Goal: Entertainment & Leisure: Browse casually

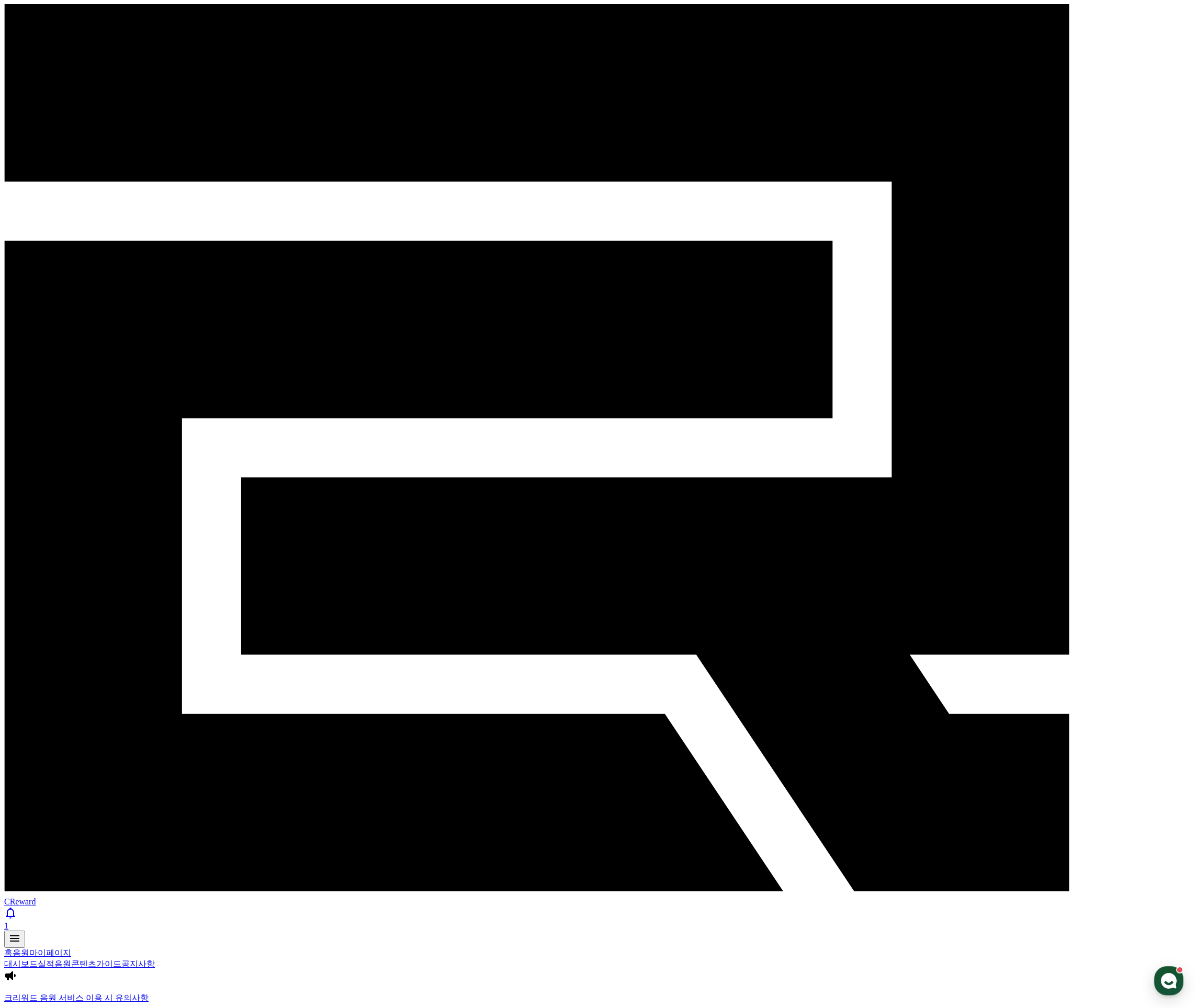
drag, startPoint x: 290, startPoint y: 179, endPoint x: 292, endPoint y: 185, distance: 6.3
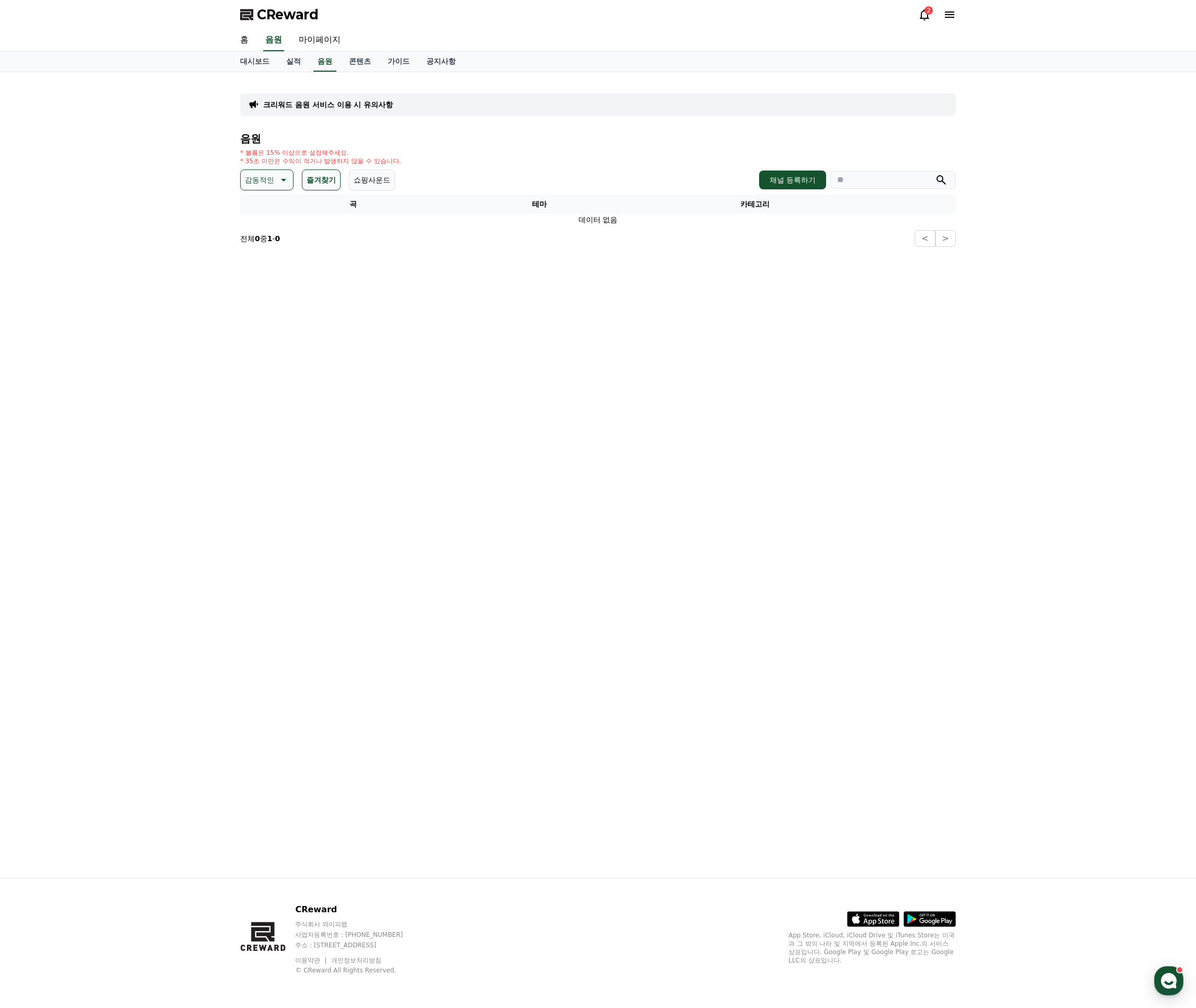
click at [758, 315] on div "크리워드 음원 서비스 이용 시 유의사항 음원 * 볼륨은 15% 이상으로 설정해주세요. * 35초 미만은 수익이 적거나 발생하지 않을 수 있습니…" at bounding box center [598, 475] width 732 height 806
drag, startPoint x: 276, startPoint y: 183, endPoint x: 286, endPoint y: 192, distance: 13.5
click at [276, 183] on icon at bounding box center [282, 179] width 13 height 13
click at [253, 207] on button "전체" at bounding box center [253, 208] width 23 height 23
drag, startPoint x: 304, startPoint y: 182, endPoint x: 294, endPoint y: 184, distance: 10.2
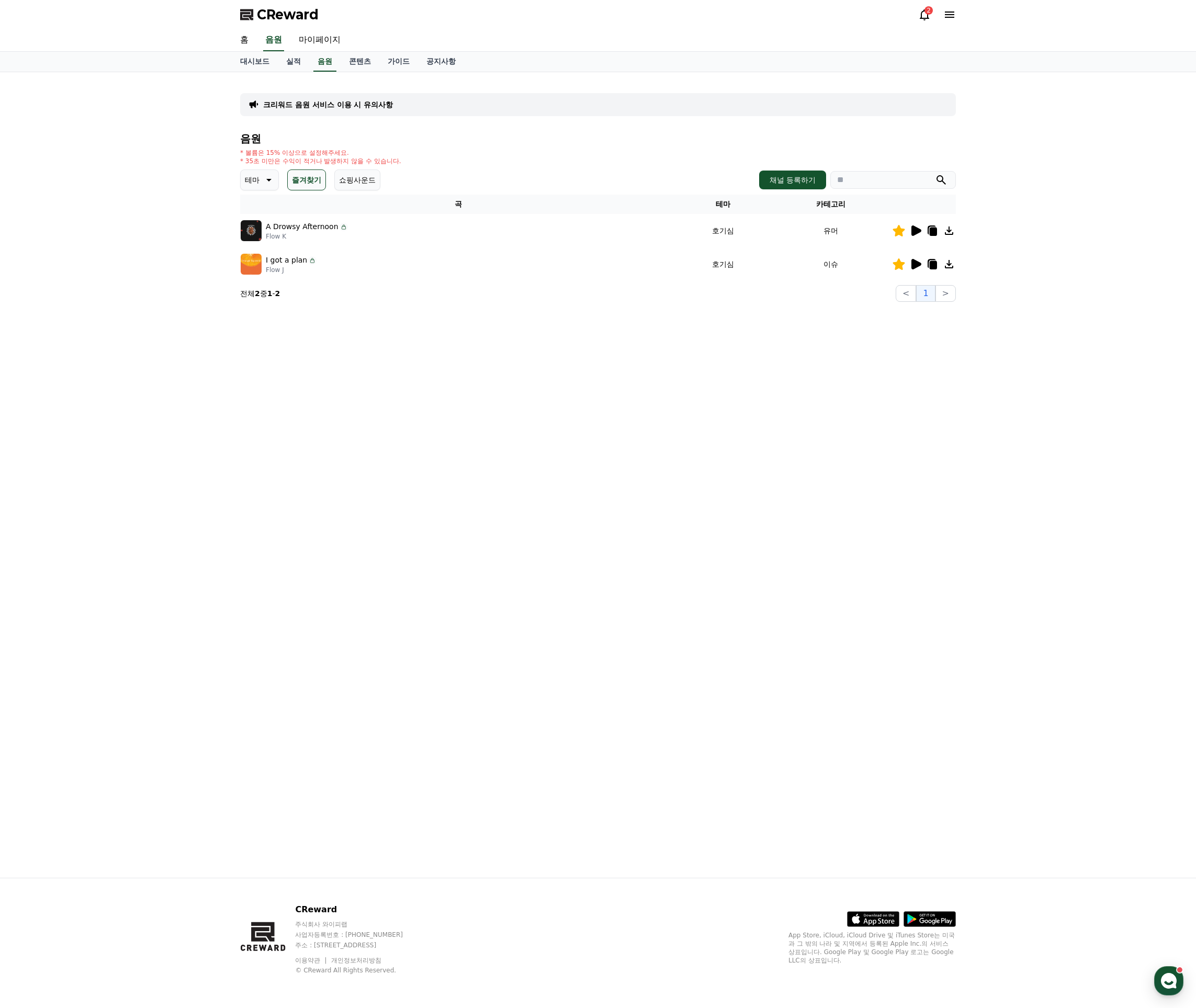
click at [304, 182] on button "즐겨찾기" at bounding box center [307, 179] width 39 height 20
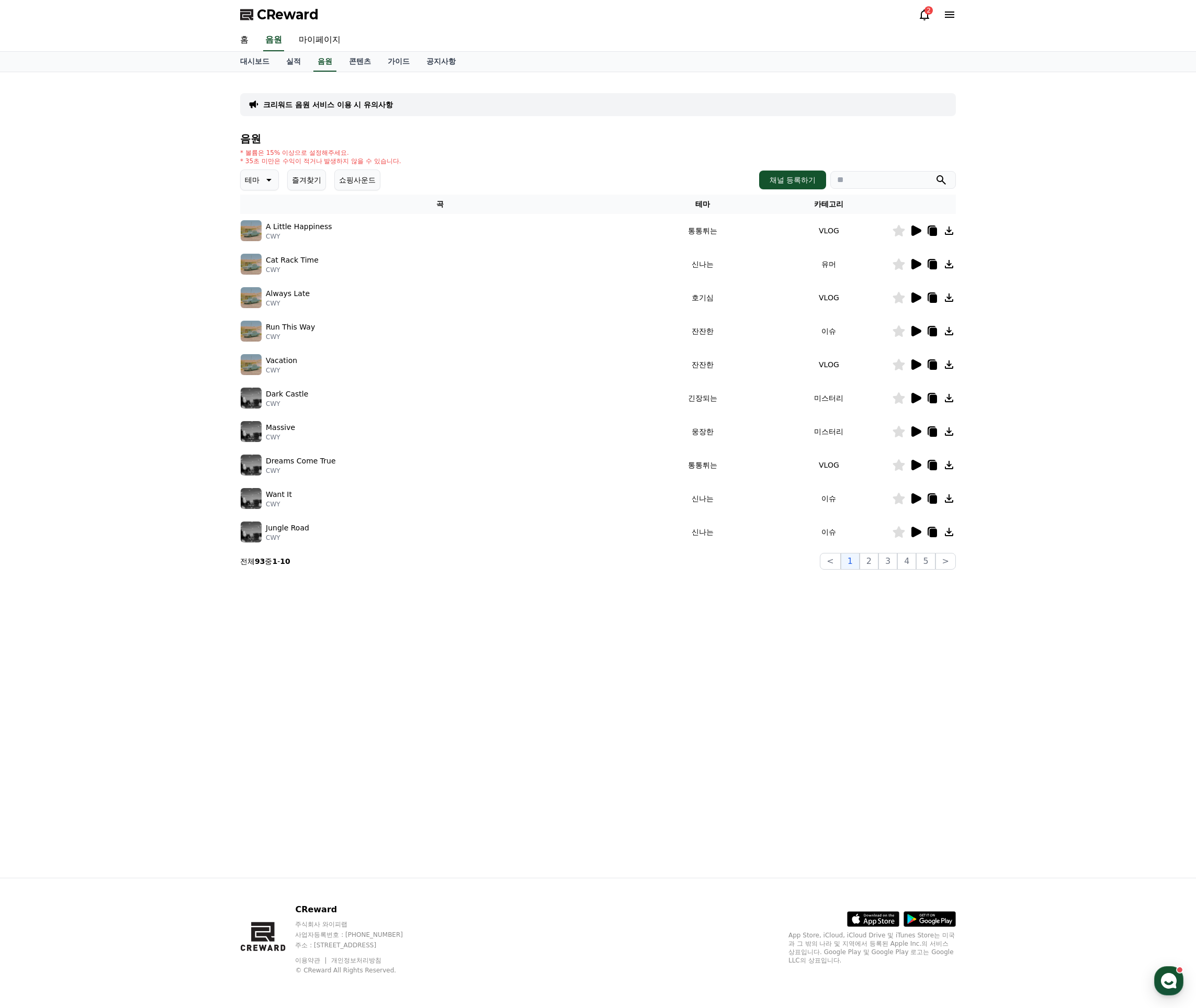
click at [262, 181] on icon at bounding box center [268, 179] width 13 height 13
click at [260, 240] on button "감동적인" at bounding box center [260, 239] width 38 height 23
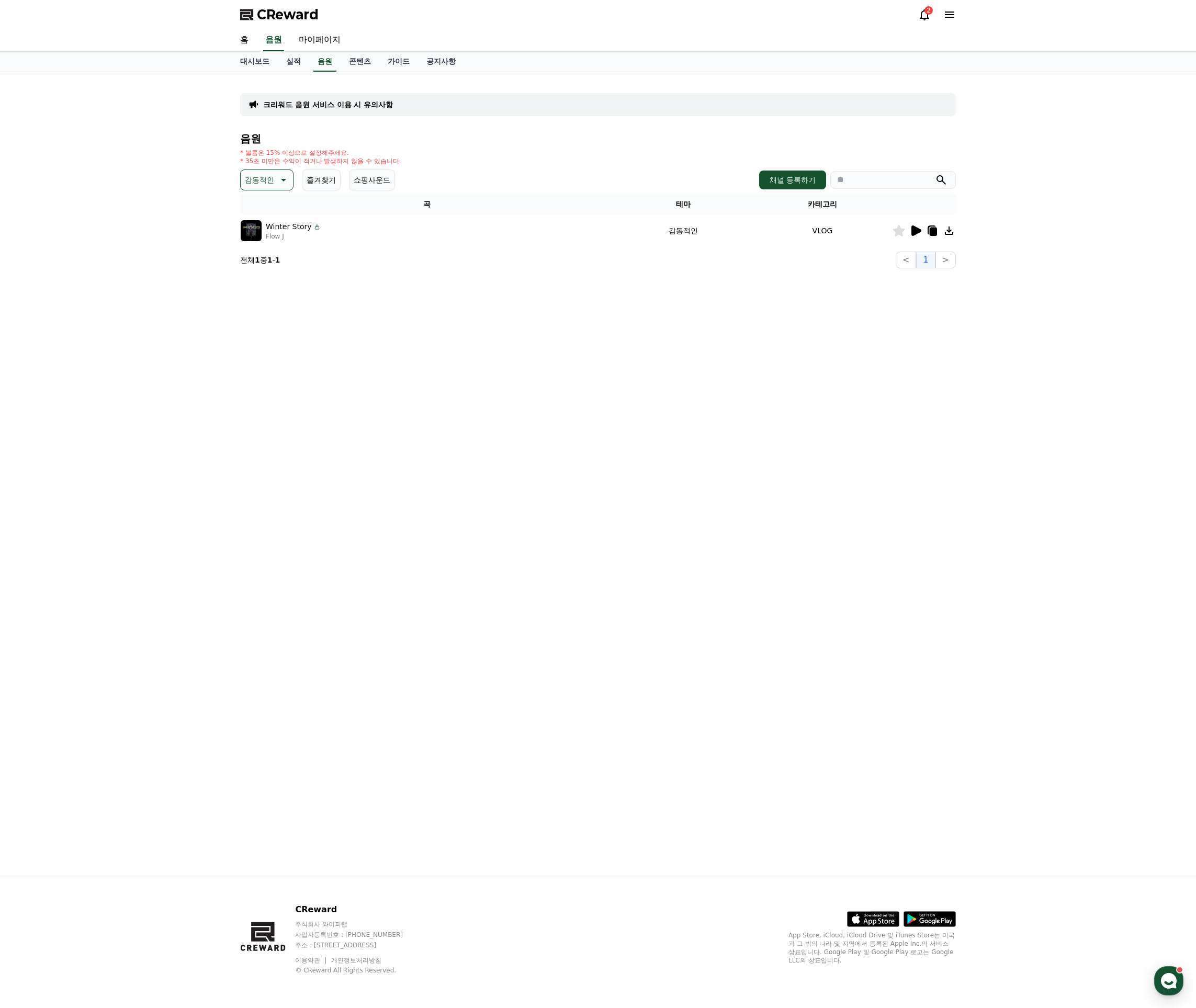
click at [260, 234] on img at bounding box center [250, 230] width 20 height 20
click at [284, 230] on p "Winter Story" at bounding box center [288, 226] width 46 height 11
click at [913, 229] on icon at bounding box center [916, 231] width 10 height 11
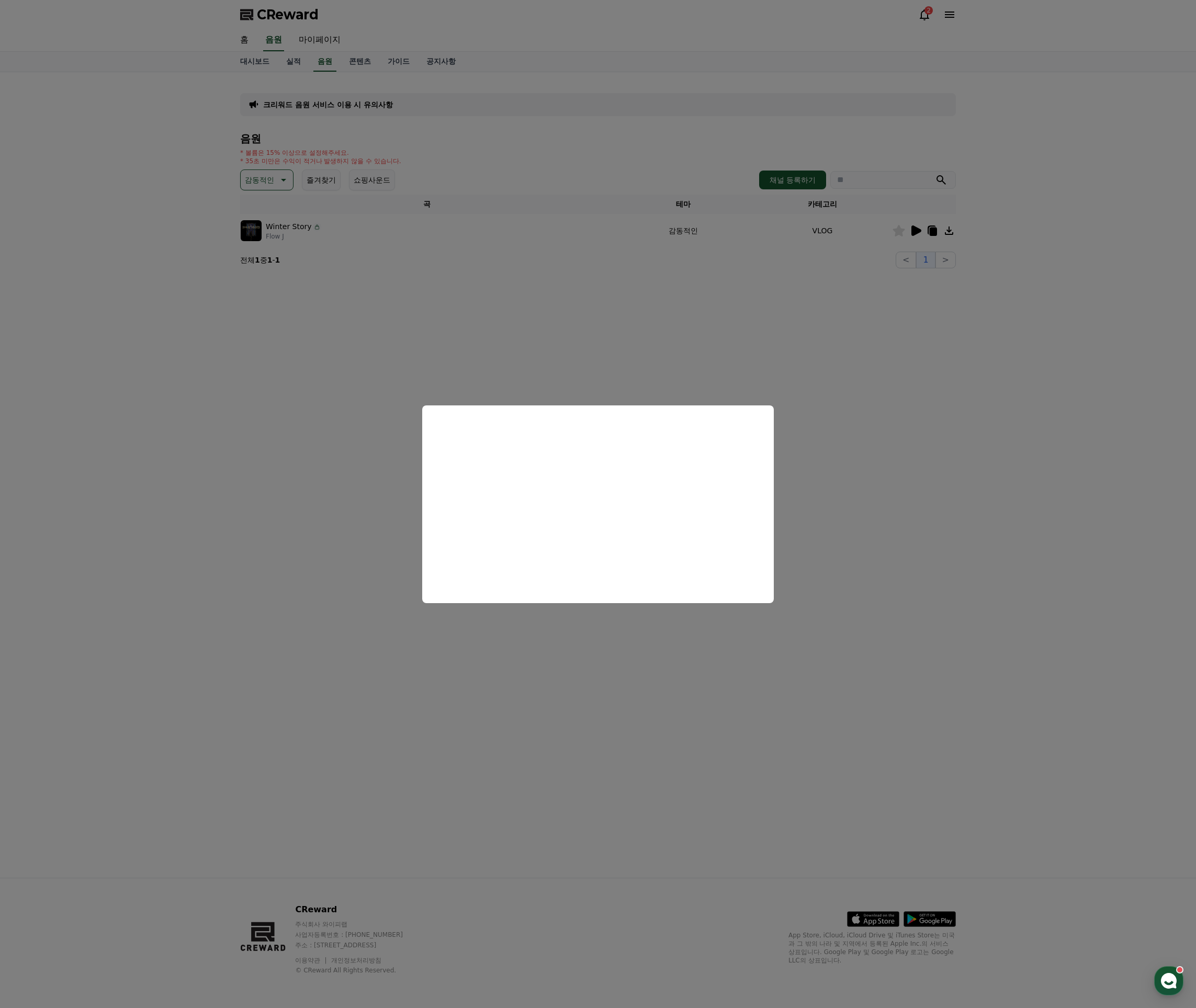
click at [836, 455] on button "close modal" at bounding box center [598, 504] width 1196 height 1008
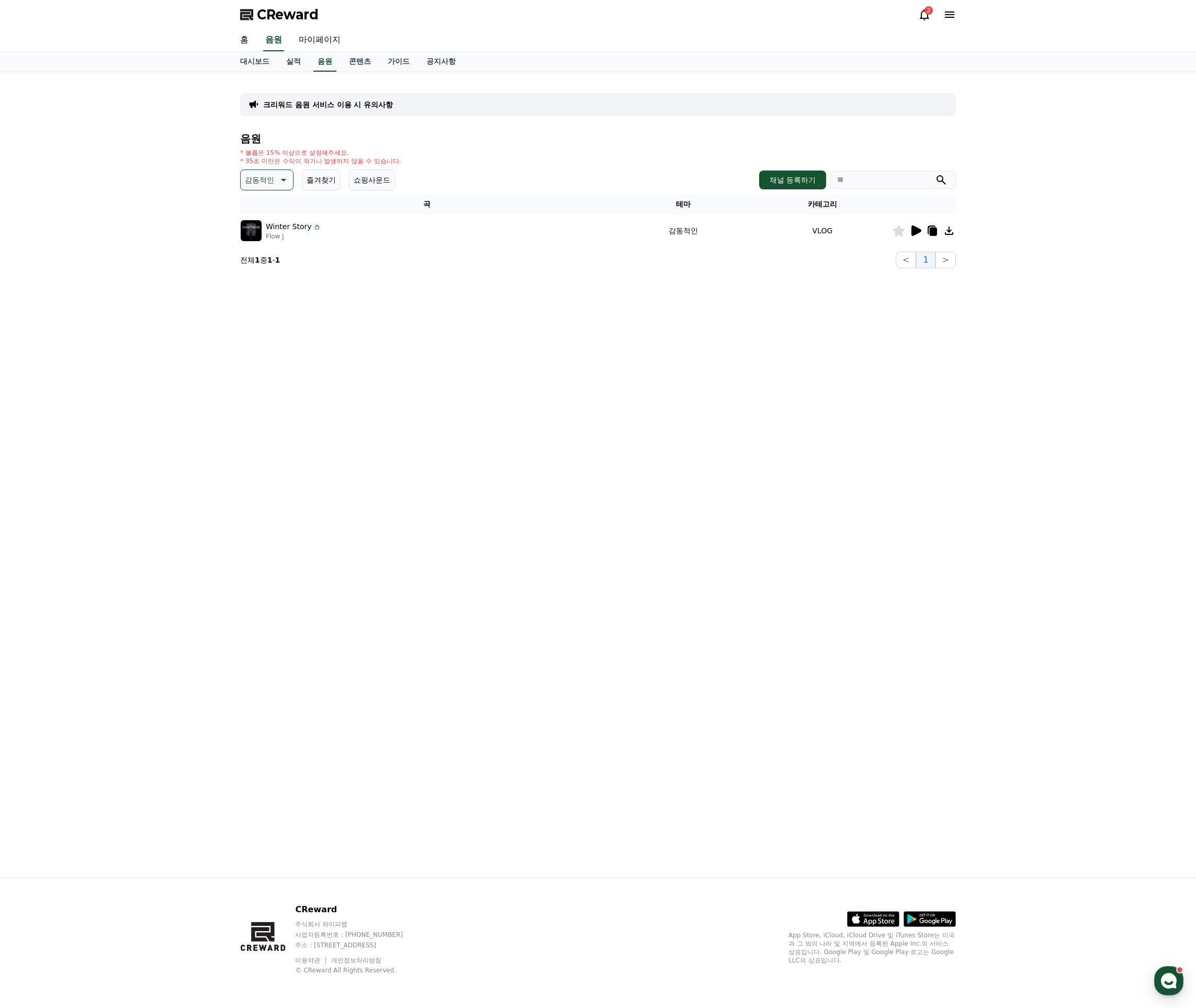
drag, startPoint x: 895, startPoint y: 230, endPoint x: 885, endPoint y: 247, distance: 19.7
click at [895, 230] on icon at bounding box center [898, 231] width 12 height 12
click at [253, 233] on img at bounding box center [250, 230] width 20 height 20
click at [259, 231] on img at bounding box center [250, 230] width 20 height 20
click at [282, 225] on p "Winter Story" at bounding box center [288, 226] width 46 height 11
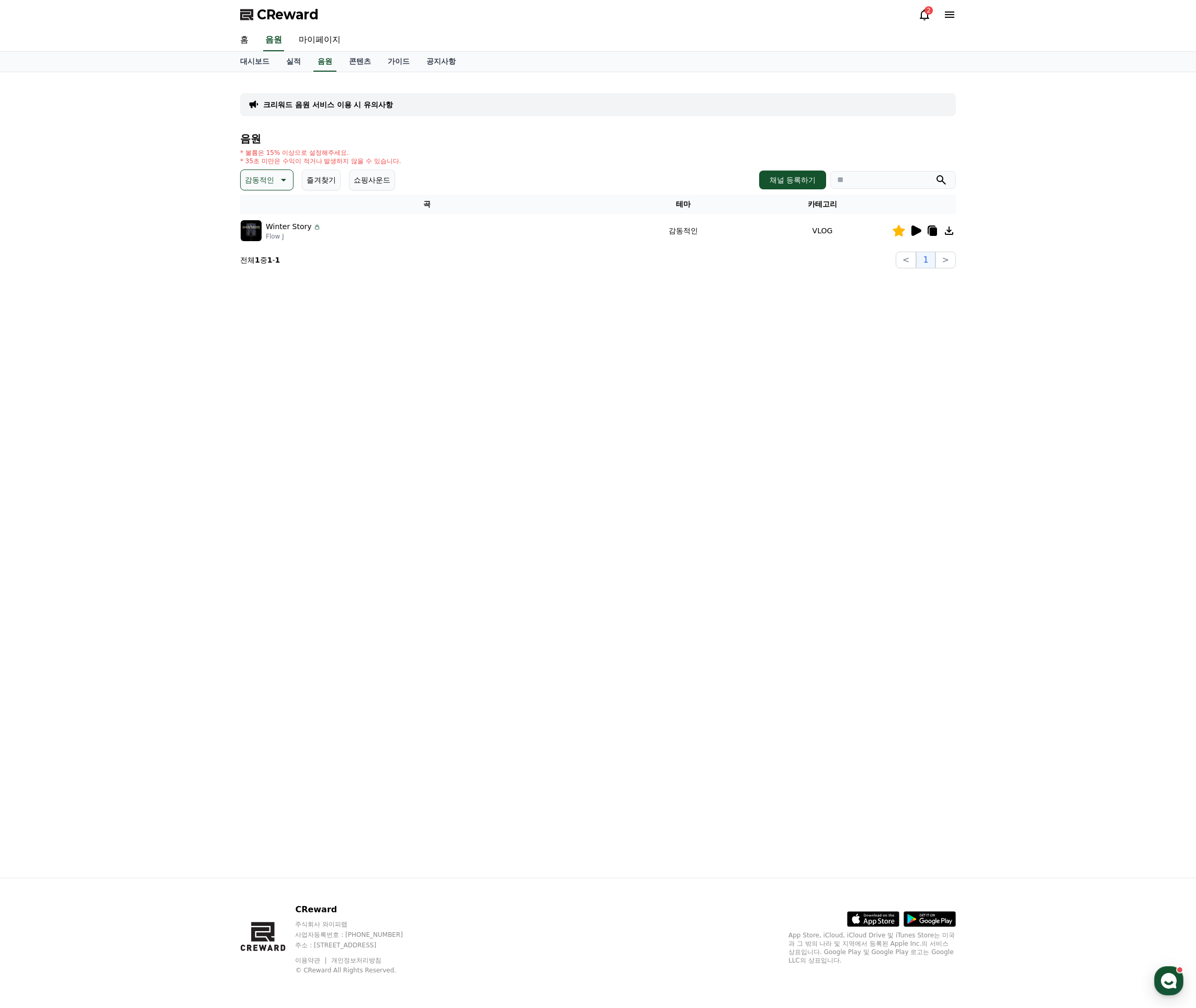
click at [916, 231] on icon at bounding box center [916, 231] width 10 height 11
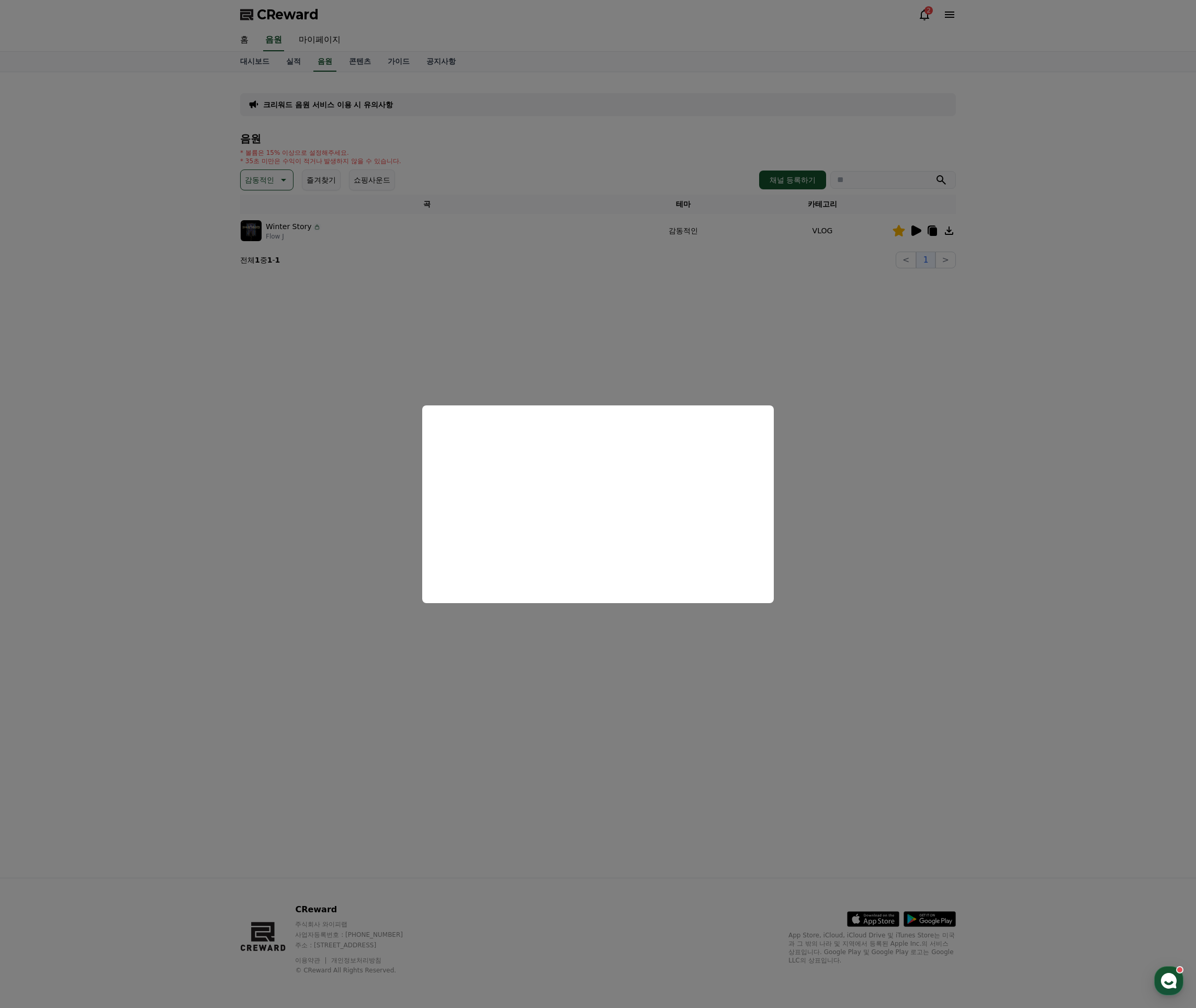
click at [792, 299] on button "close modal" at bounding box center [598, 504] width 1196 height 1008
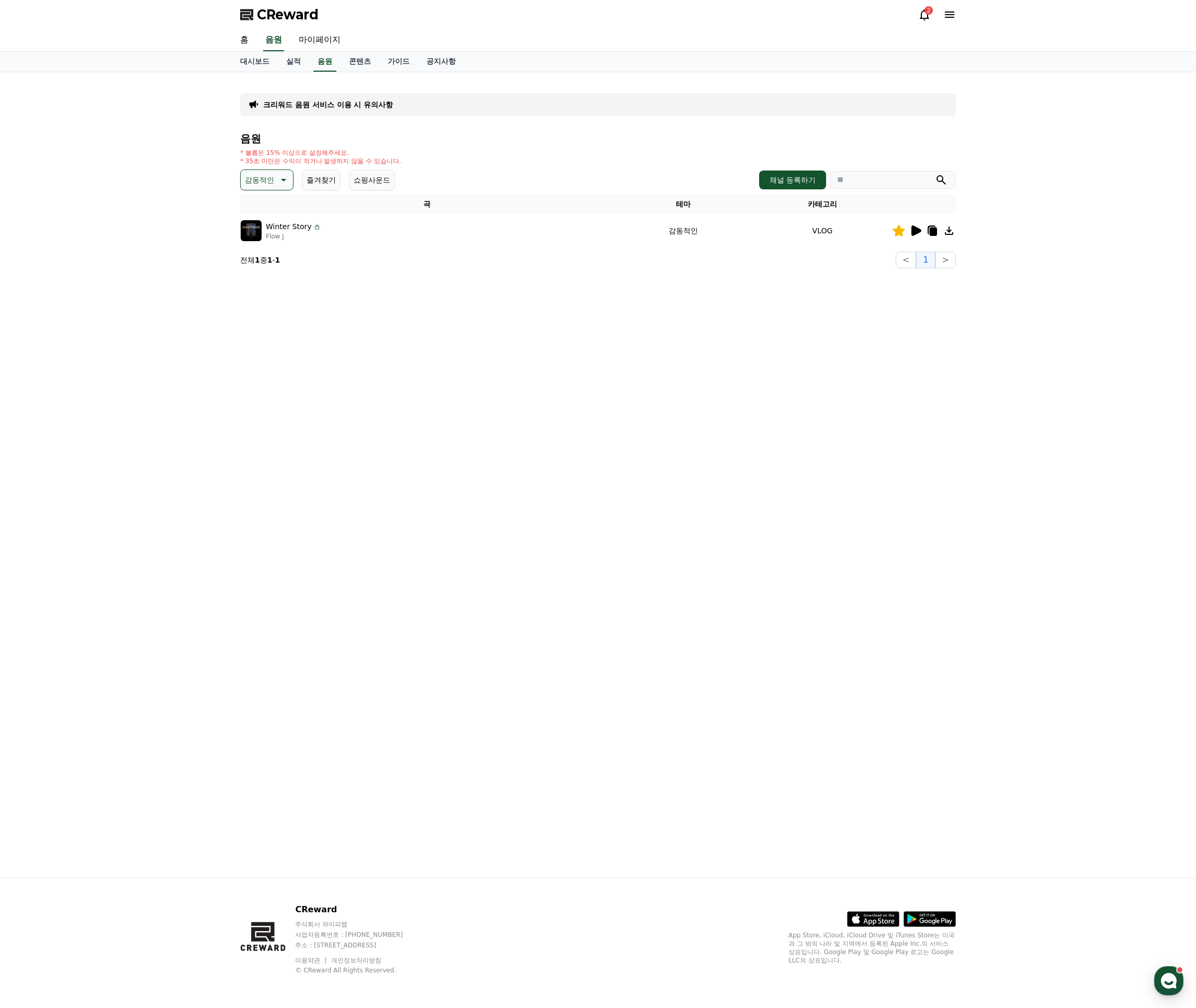
drag, startPoint x: 607, startPoint y: 328, endPoint x: 608, endPoint y: 323, distance: 5.1
click at [609, 328] on div "크리워드 음원 서비스 이용 시 유의사항 음원 * 볼륨은 15% 이상으로 설정해주세요. * 35초 미만은 수익이 적거나 발생하지 않을 수 있습니…" at bounding box center [598, 475] width 732 height 806
click at [276, 179] on icon at bounding box center [282, 179] width 13 height 13
click at [253, 210] on button "전체" at bounding box center [253, 208] width 23 height 23
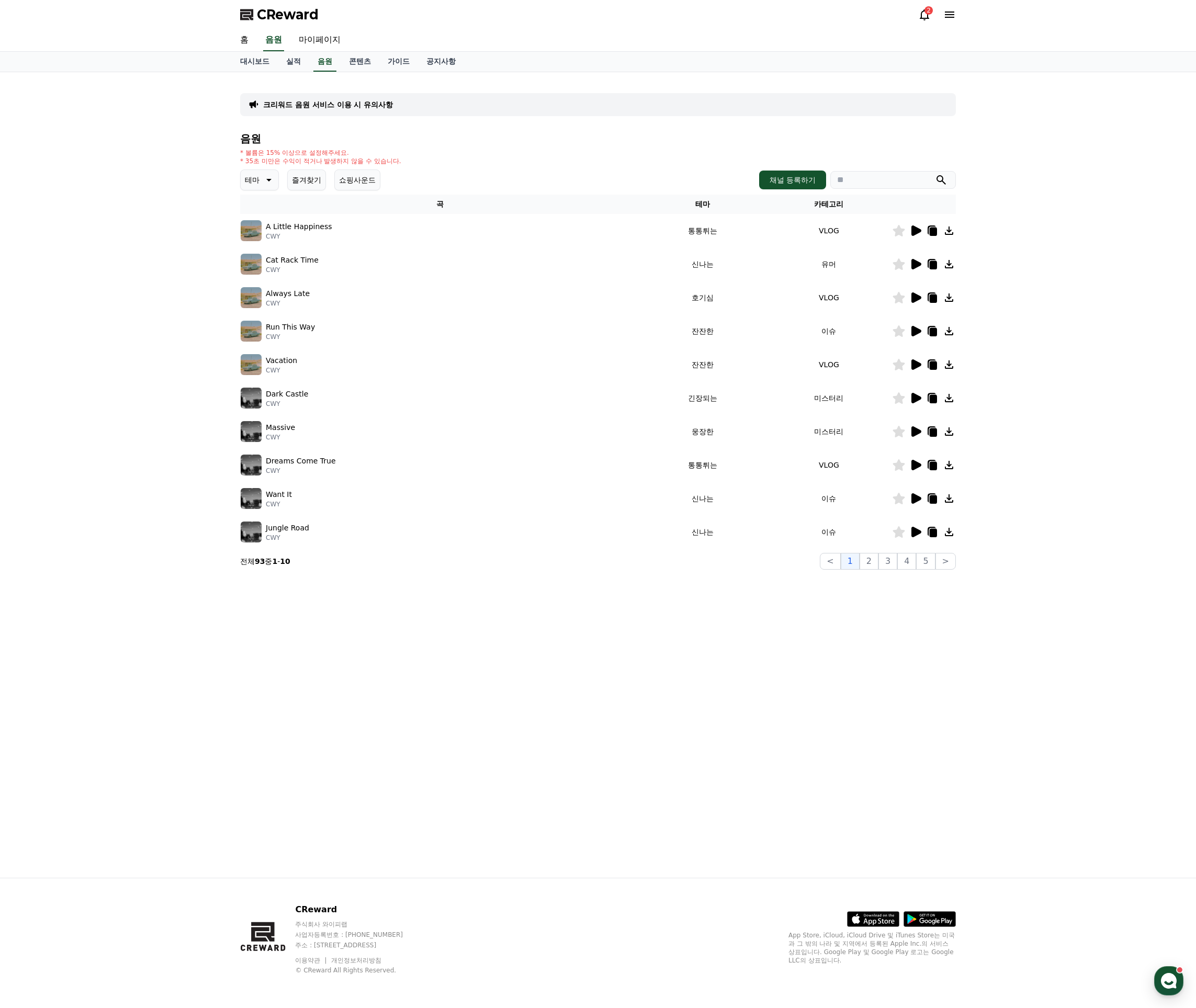
click at [912, 233] on div at bounding box center [924, 231] width 62 height 13
click at [918, 232] on icon at bounding box center [916, 231] width 10 height 11
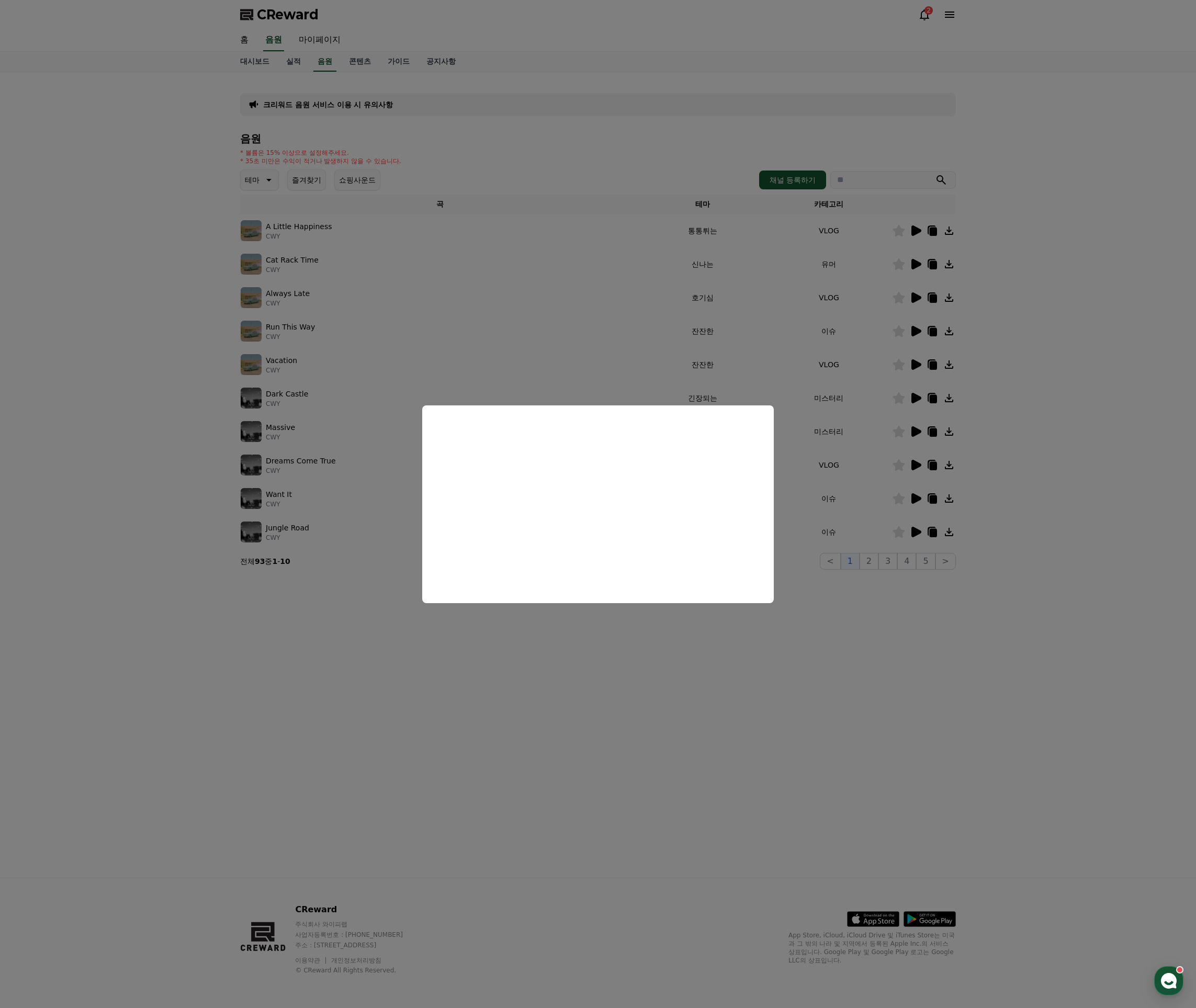
click at [907, 260] on button "close modal" at bounding box center [598, 504] width 1196 height 1008
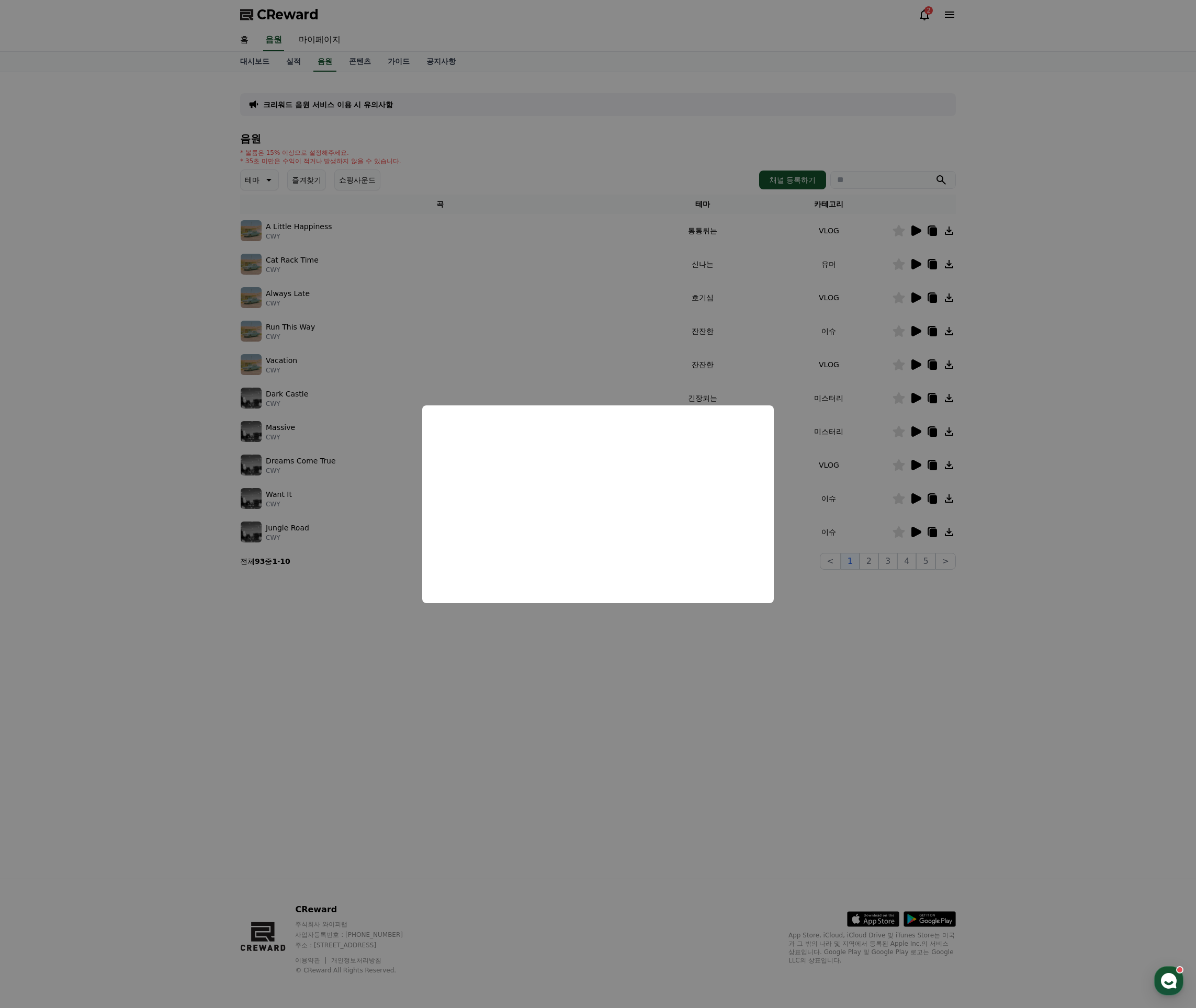
click at [914, 262] on icon at bounding box center [916, 264] width 10 height 11
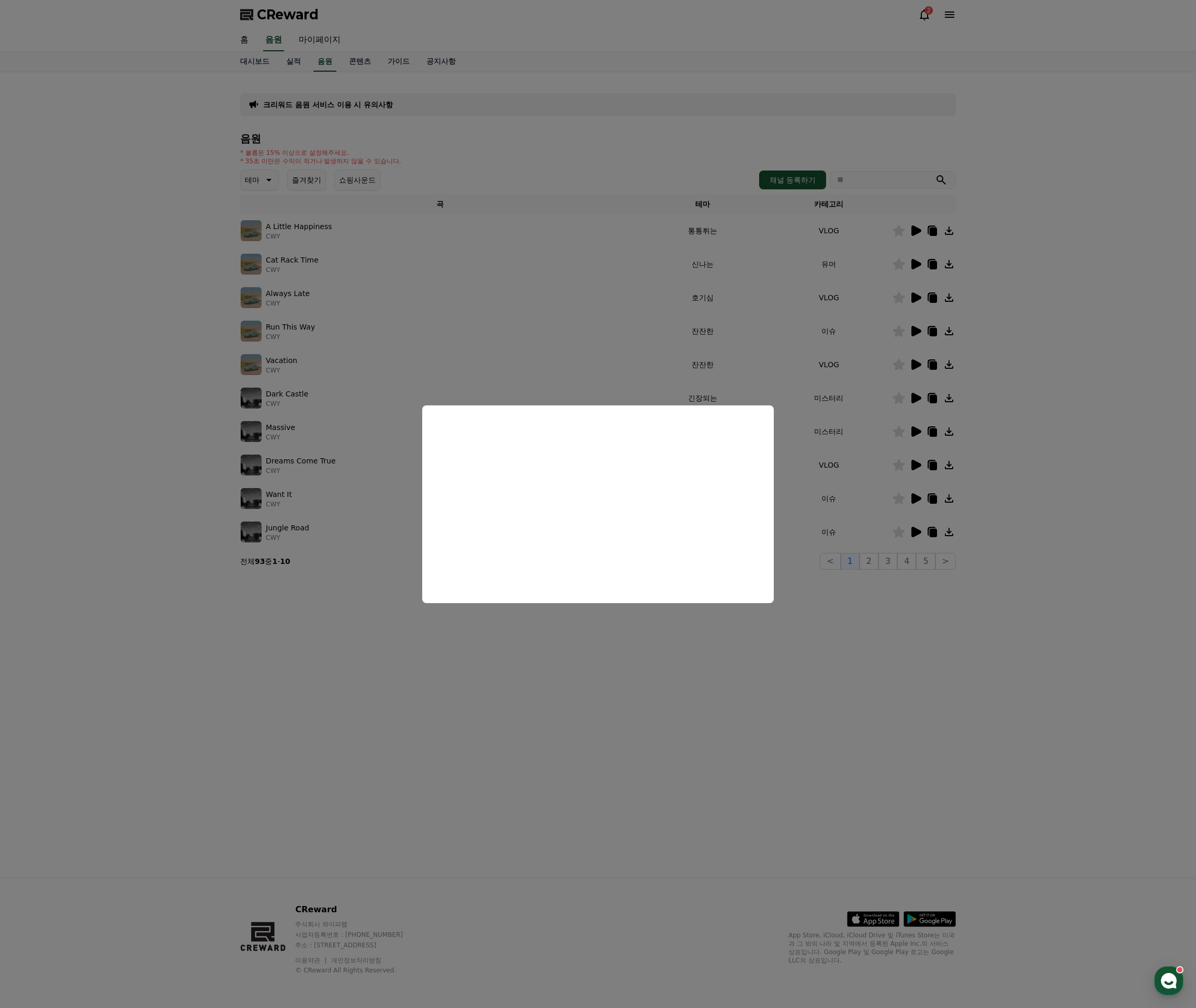
click at [895, 299] on button "close modal" at bounding box center [598, 504] width 1196 height 1008
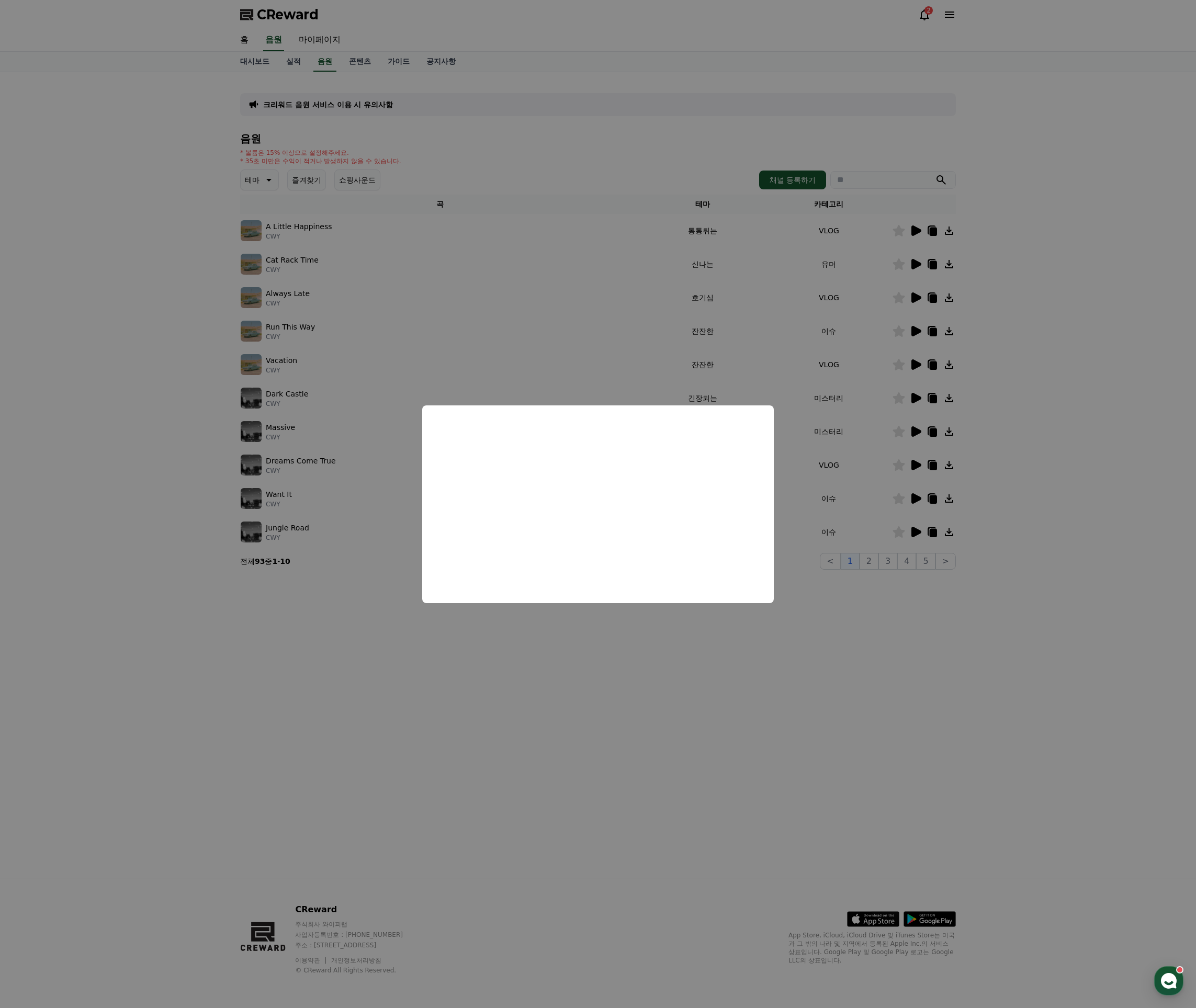
click at [916, 295] on icon at bounding box center [916, 297] width 10 height 11
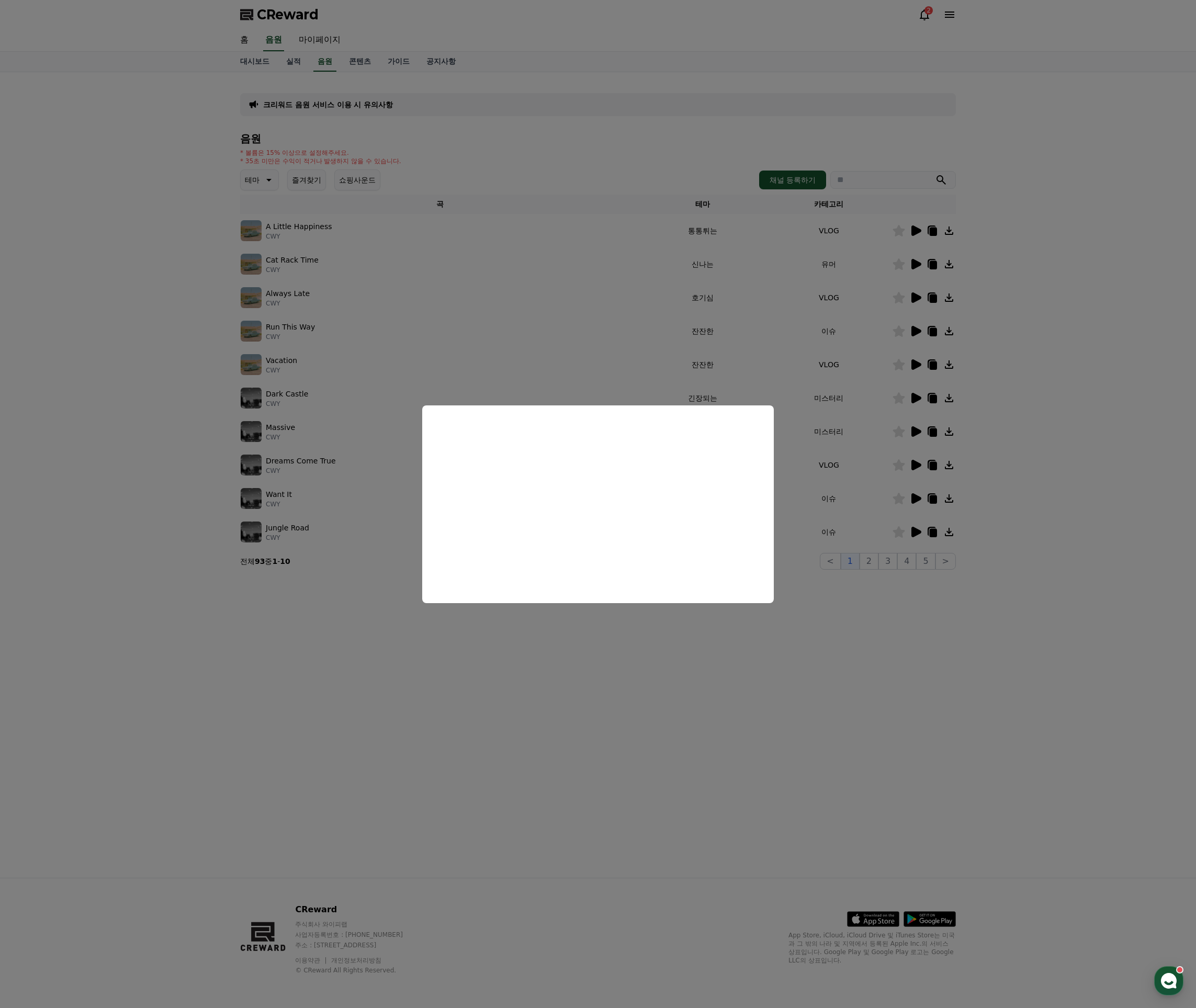
click at [851, 624] on button "close modal" at bounding box center [598, 504] width 1196 height 1008
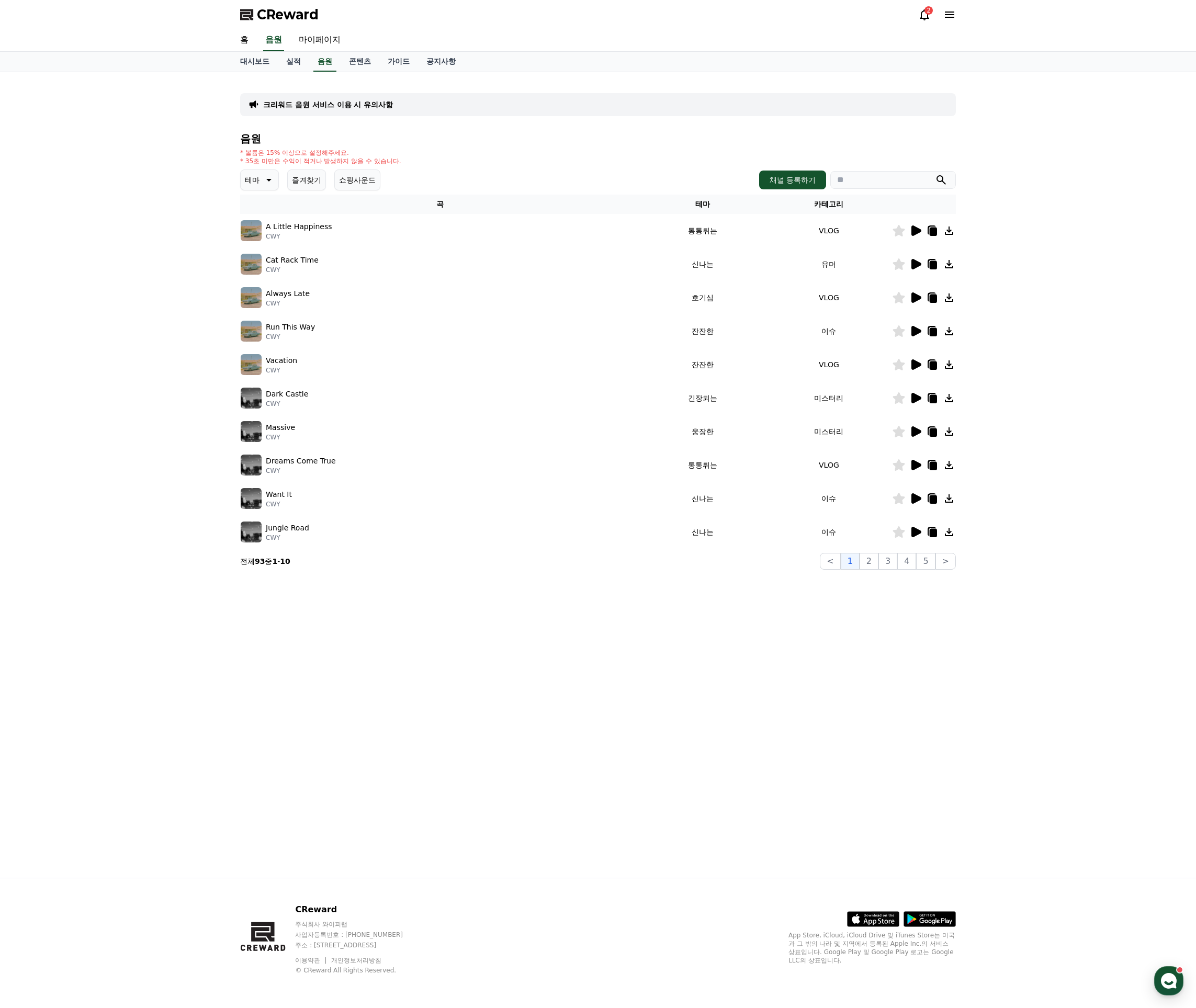
click at [918, 331] on icon at bounding box center [916, 331] width 10 height 11
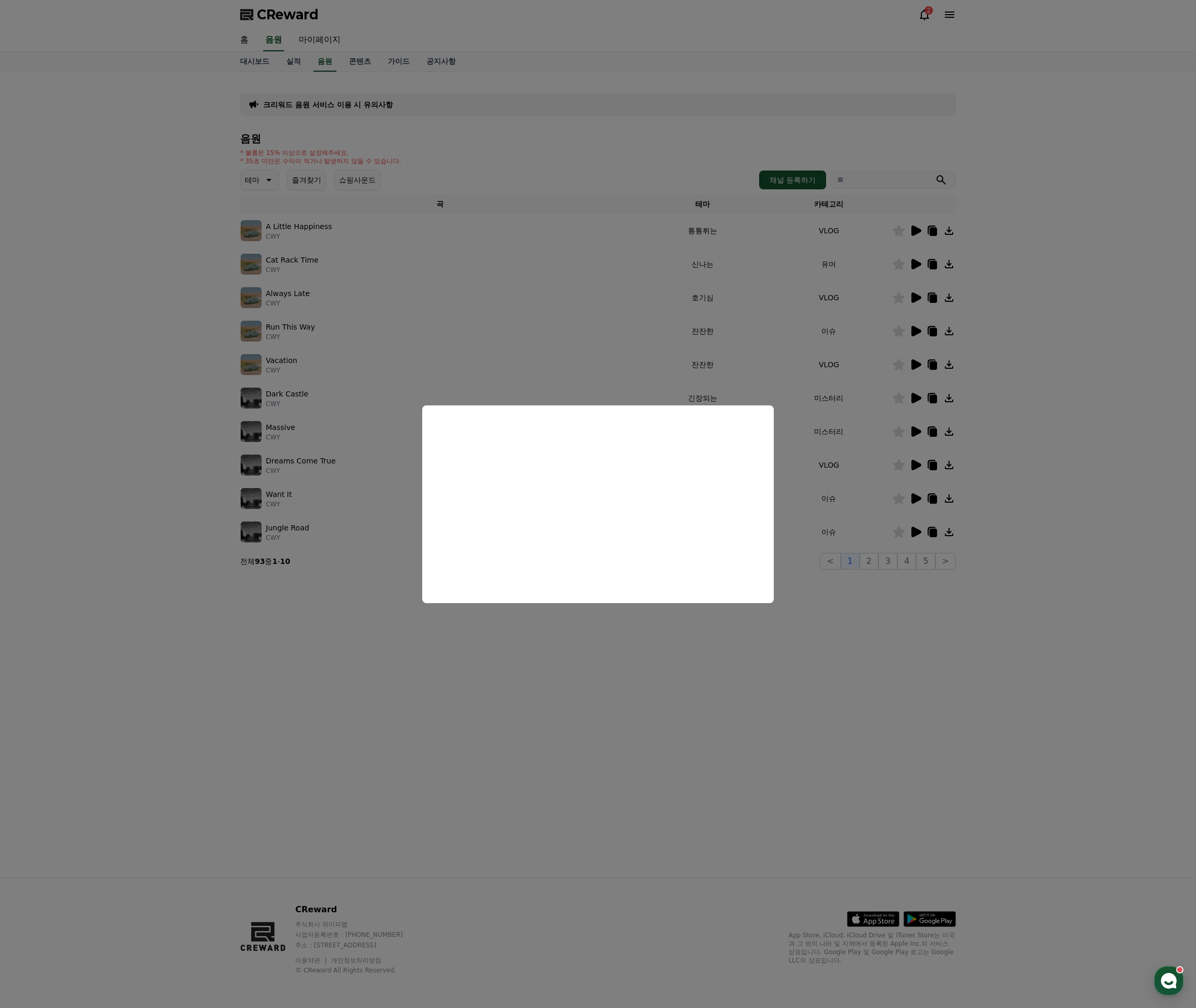
click at [860, 686] on button "close modal" at bounding box center [598, 504] width 1196 height 1008
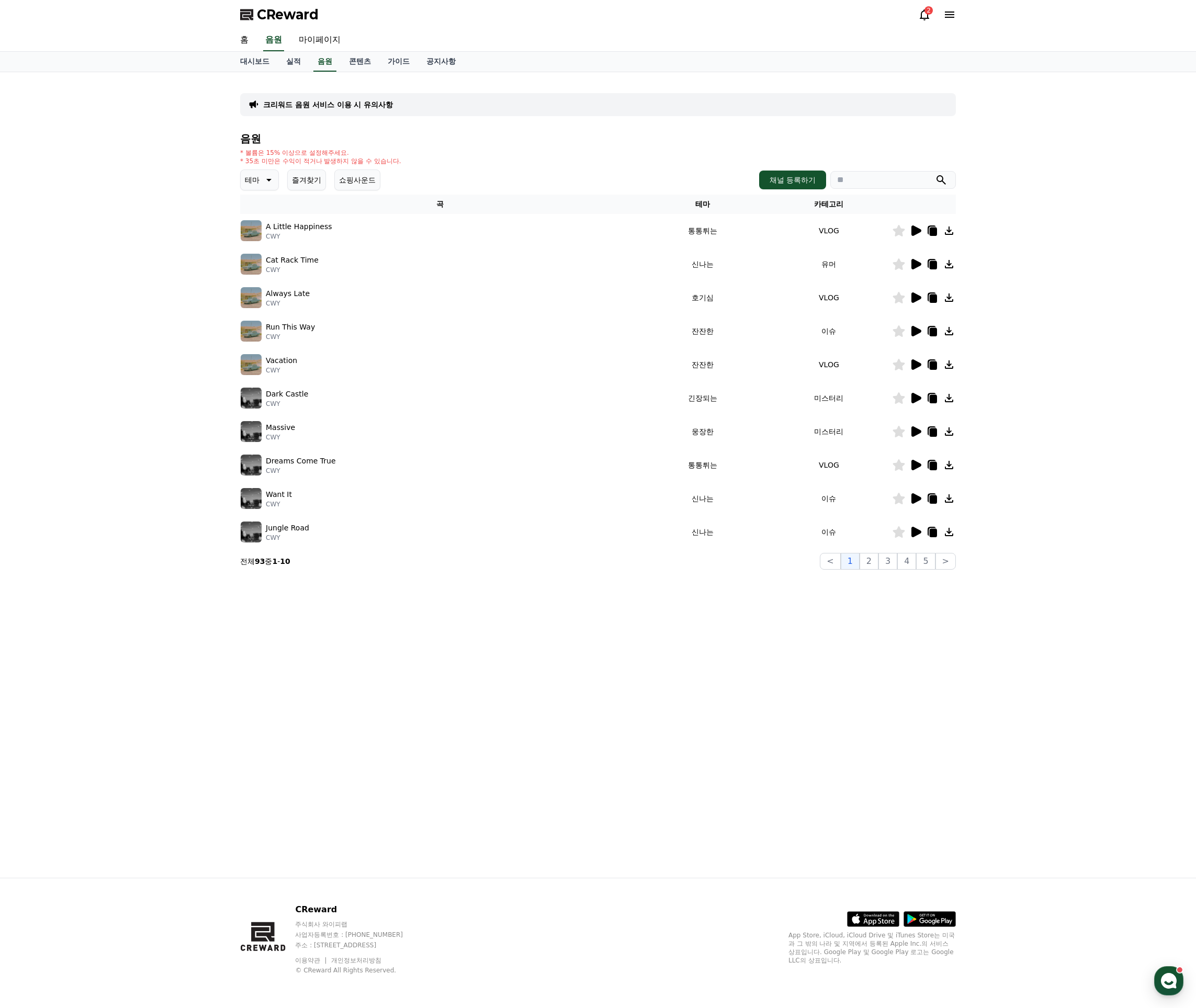
click at [255, 183] on p "테마" at bounding box center [252, 179] width 15 height 15
click at [261, 207] on button "반전" at bounding box center [253, 210] width 23 height 23
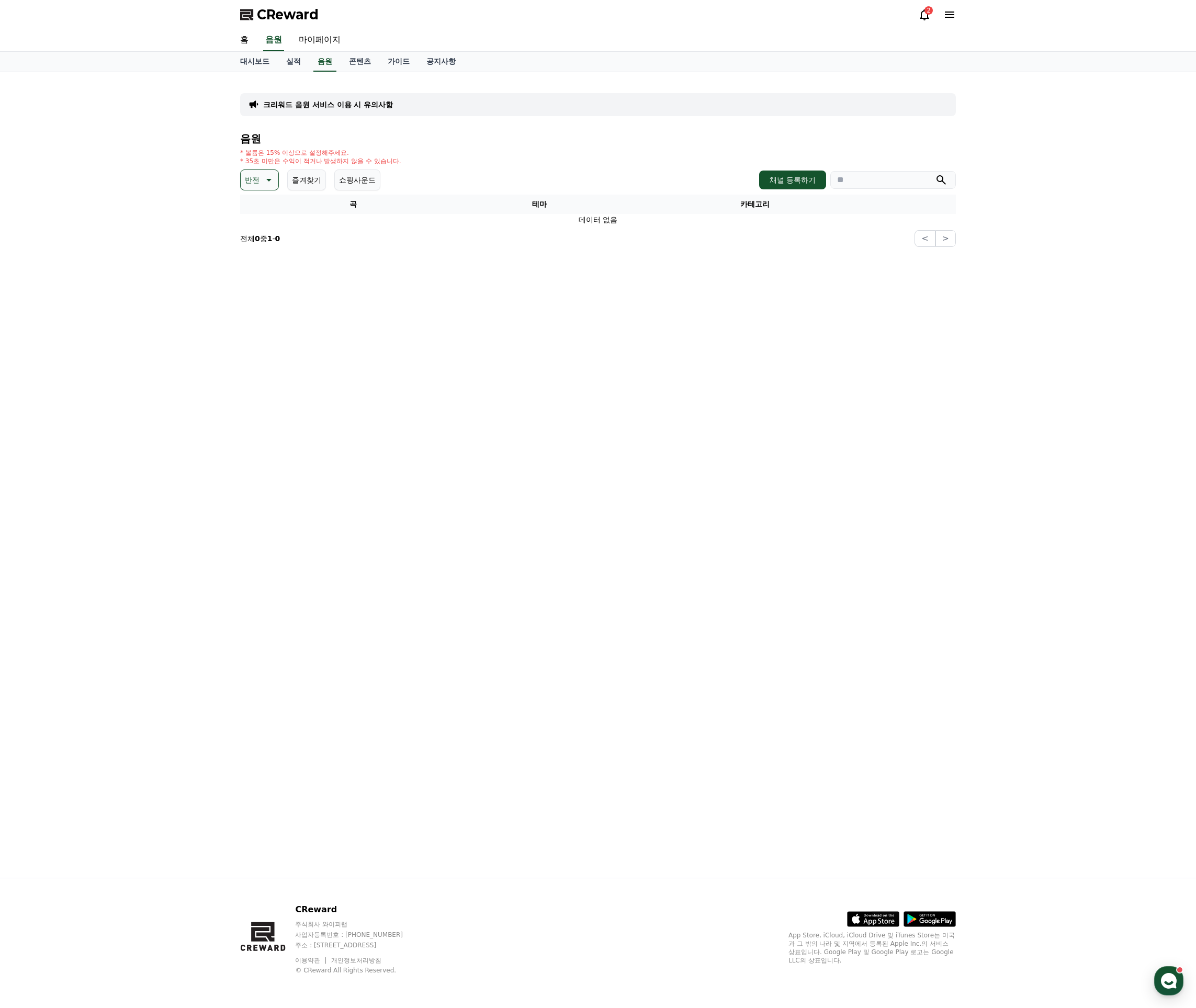
click at [262, 180] on icon at bounding box center [268, 179] width 13 height 13
click at [257, 236] on button "드라마틱" at bounding box center [260, 234] width 38 height 23
click at [270, 188] on button "드라마틱" at bounding box center [267, 179] width 54 height 20
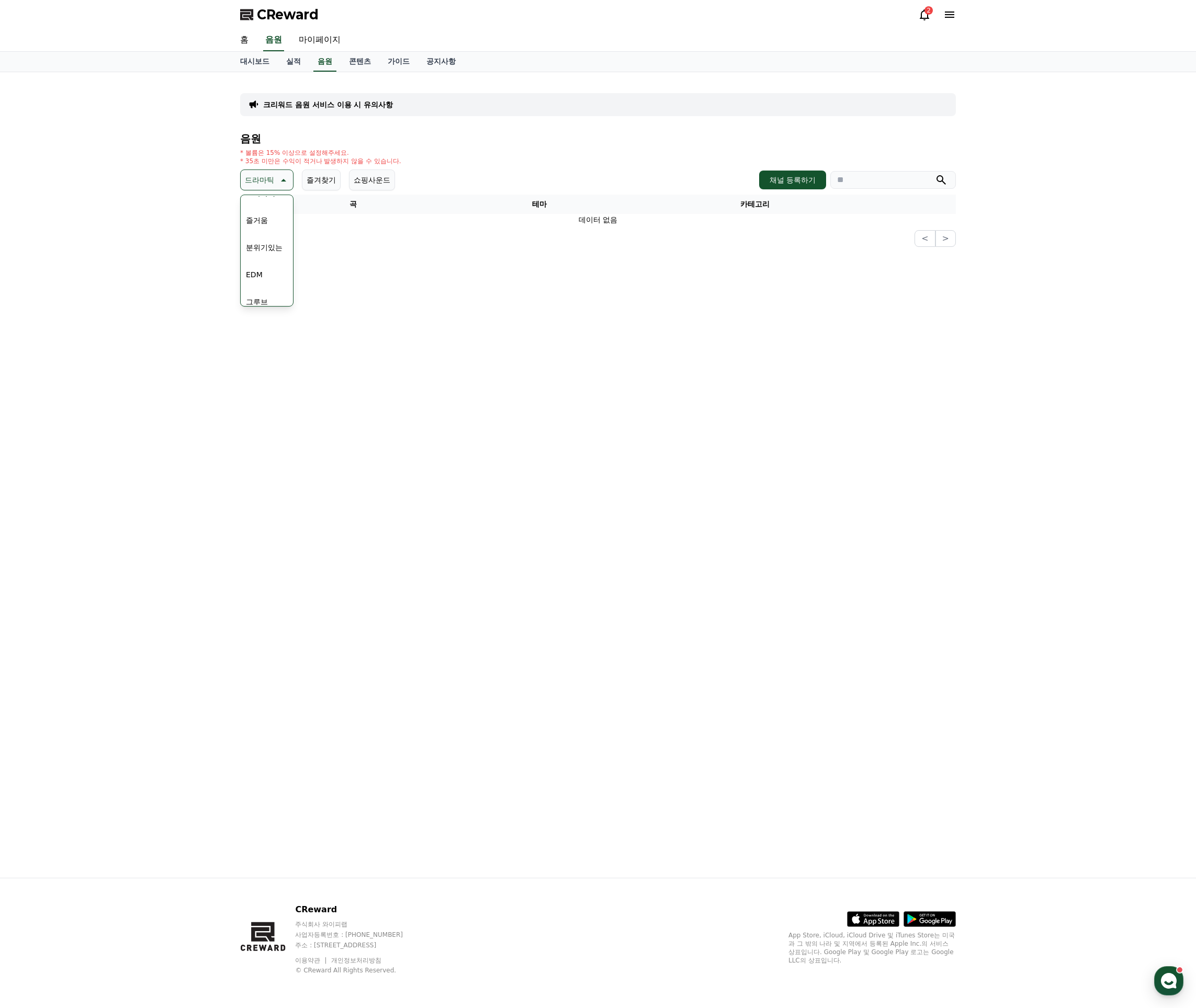
drag, startPoint x: 288, startPoint y: 255, endPoint x: 288, endPoint y: 267, distance: 12.0
click at [288, 267] on div "전체 환상적인 호기심 어두운 밝은 통통튀는 신나는 반전 웅장한 드라마틱 즐거움 분위기있는 EDM 그루브 슬픈 잔잔한 귀여운 감동적인 긴장되는 …" at bounding box center [267, 250] width 54 height 112
click at [263, 206] on button "그루브" at bounding box center [256, 208] width 30 height 23
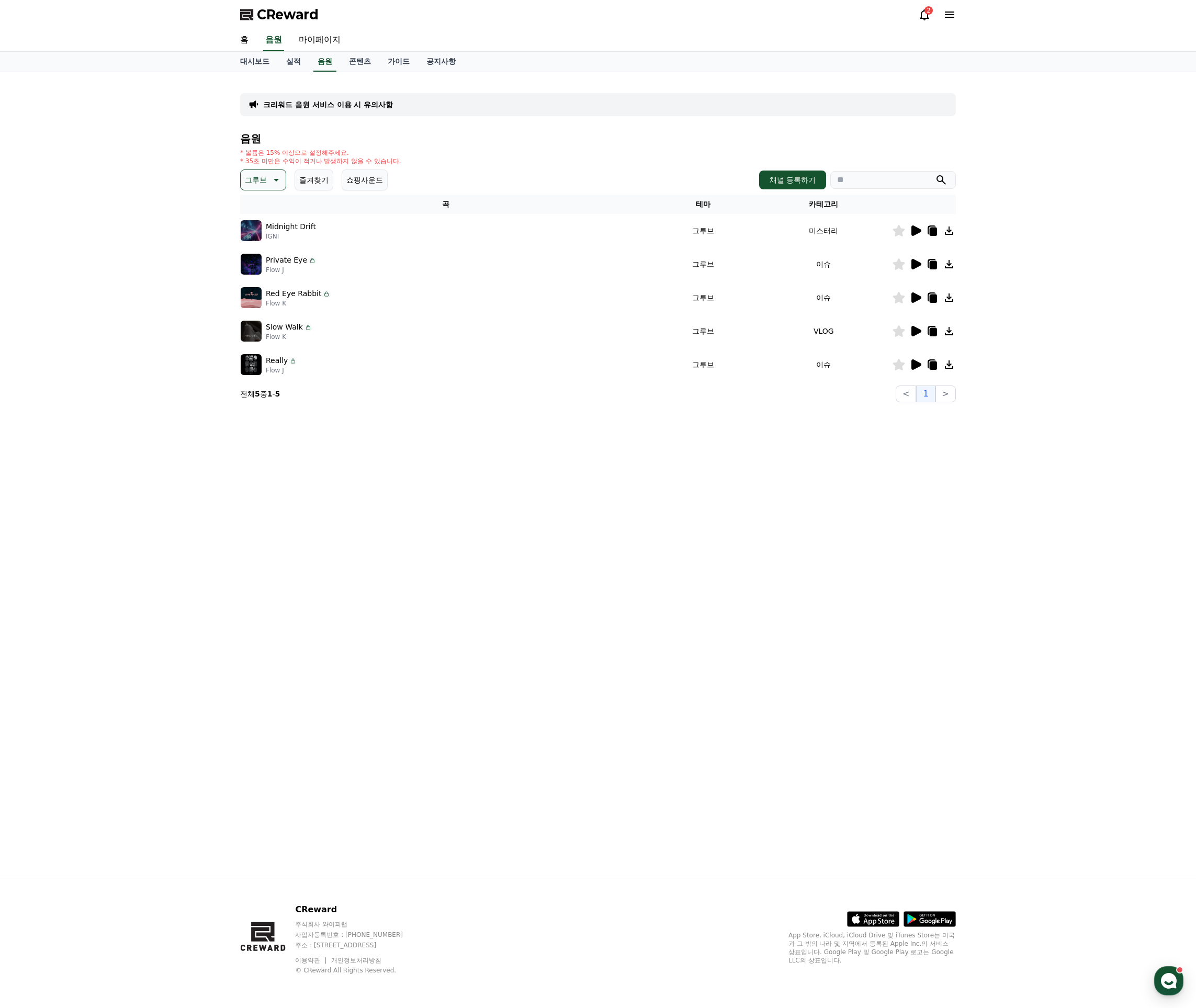
click at [916, 229] on icon at bounding box center [916, 231] width 10 height 11
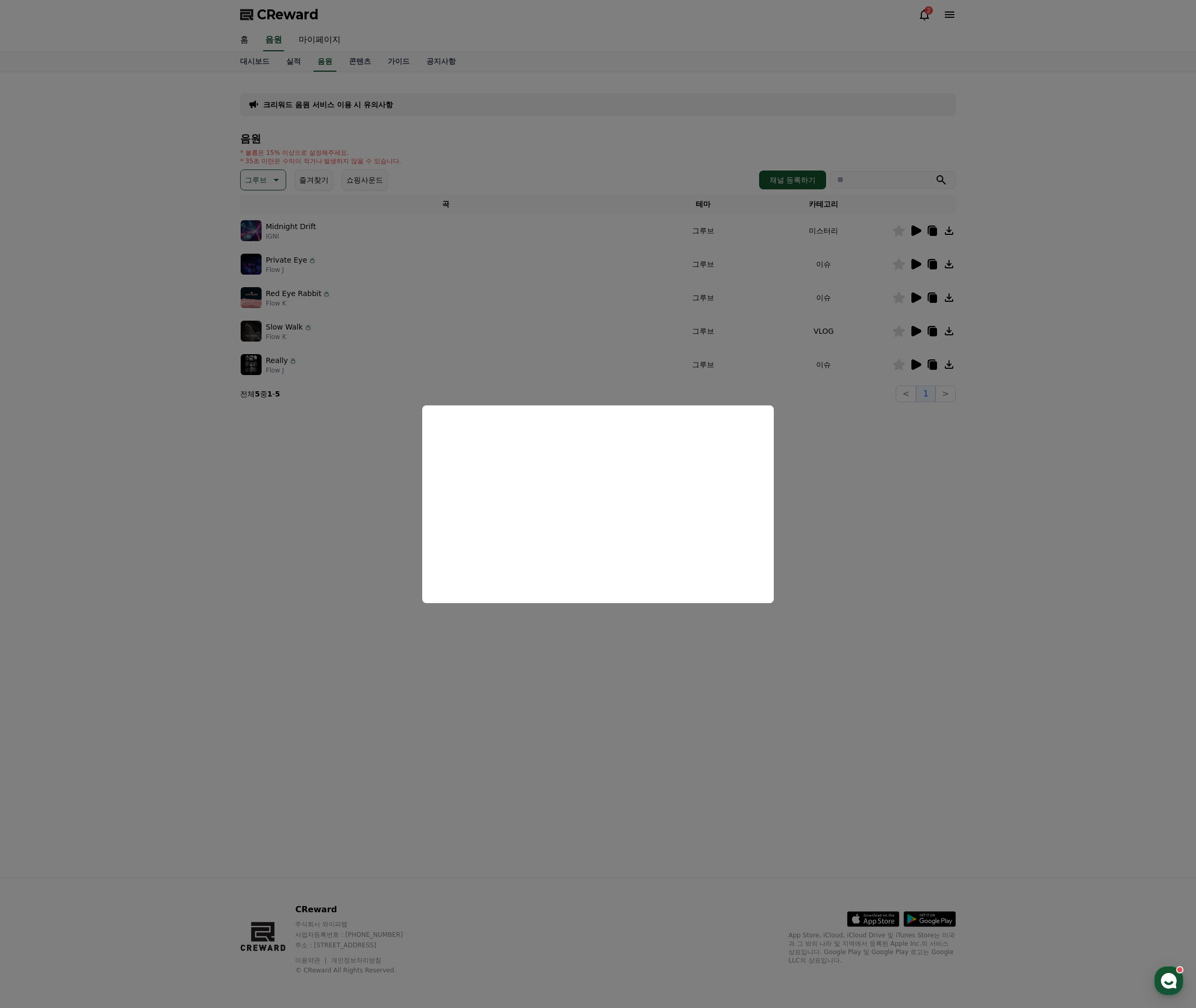
drag, startPoint x: 891, startPoint y: 577, endPoint x: 890, endPoint y: 571, distance: 6.1
click at [891, 577] on button "close modal" at bounding box center [598, 504] width 1196 height 1008
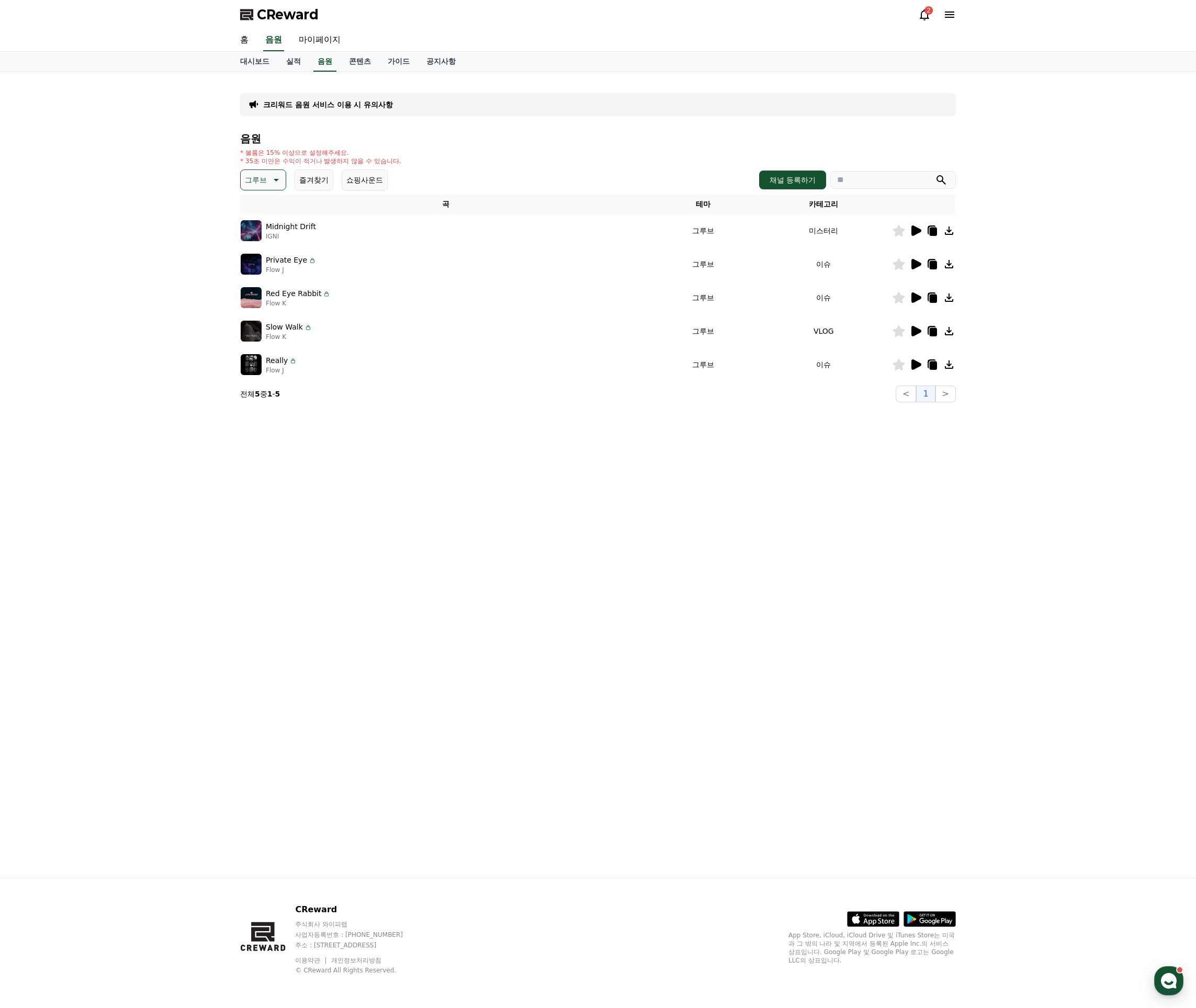
click at [920, 261] on icon at bounding box center [915, 264] width 13 height 13
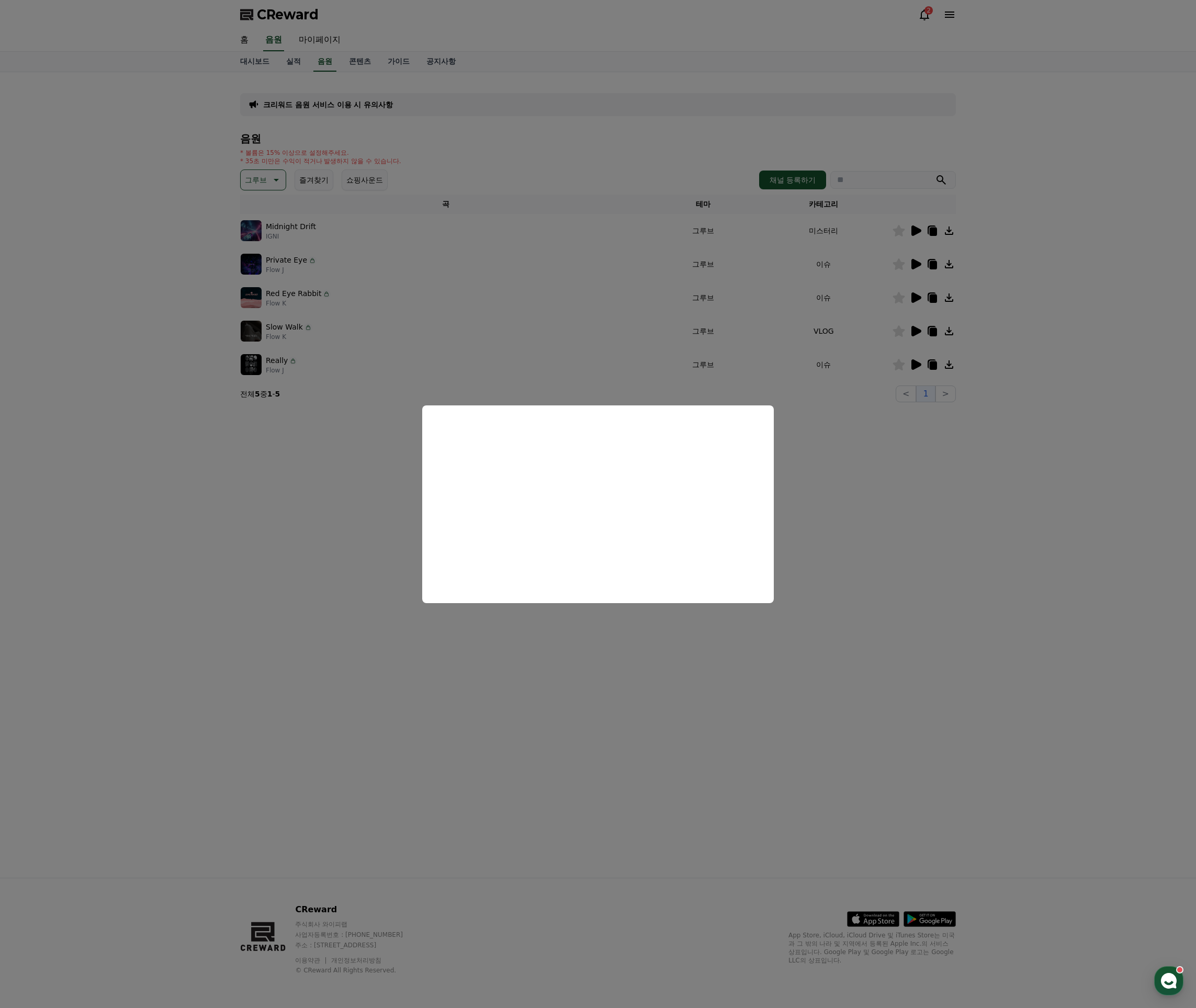
click at [941, 447] on button "close modal" at bounding box center [598, 504] width 1196 height 1008
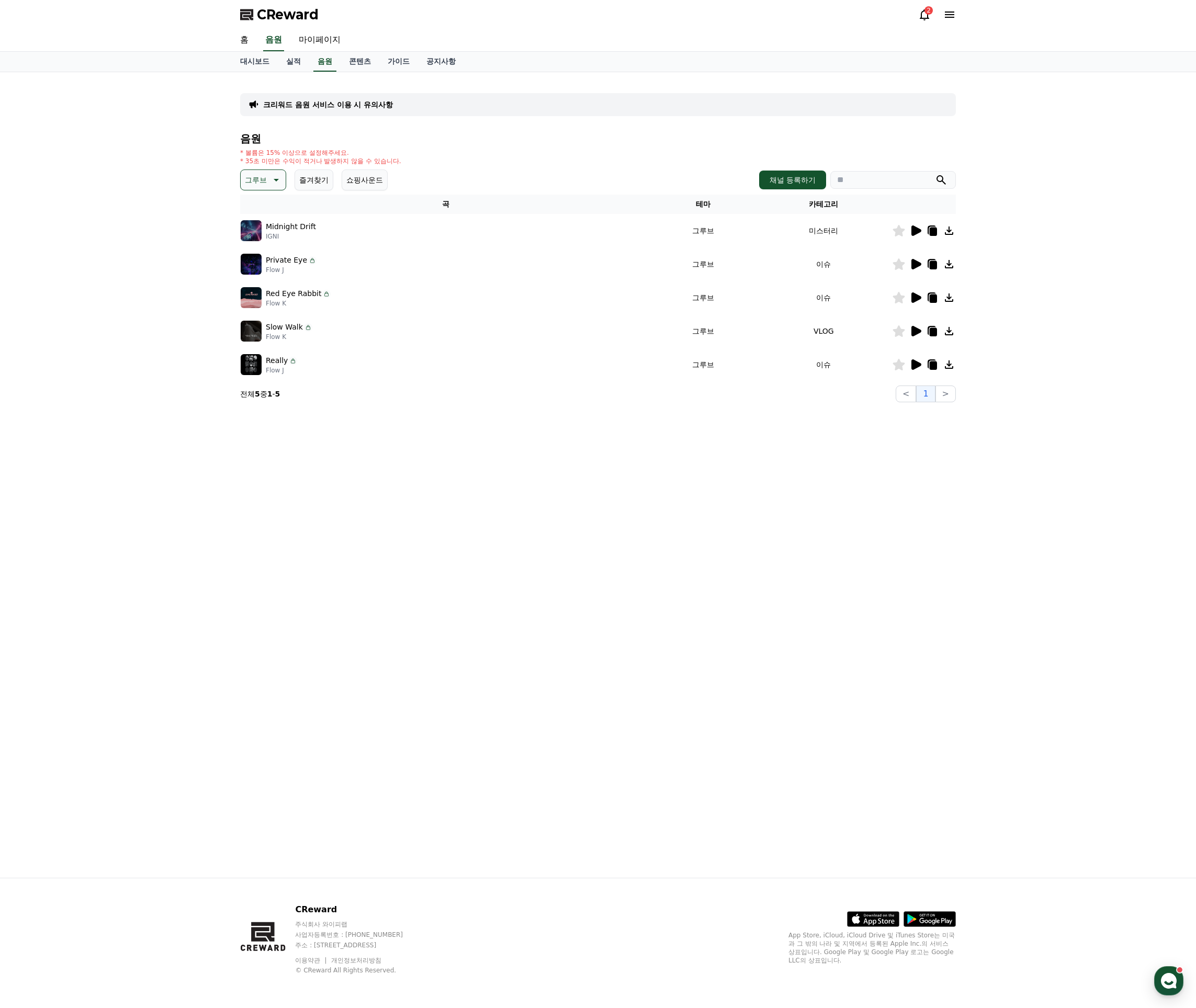
click at [917, 296] on icon at bounding box center [916, 297] width 10 height 11
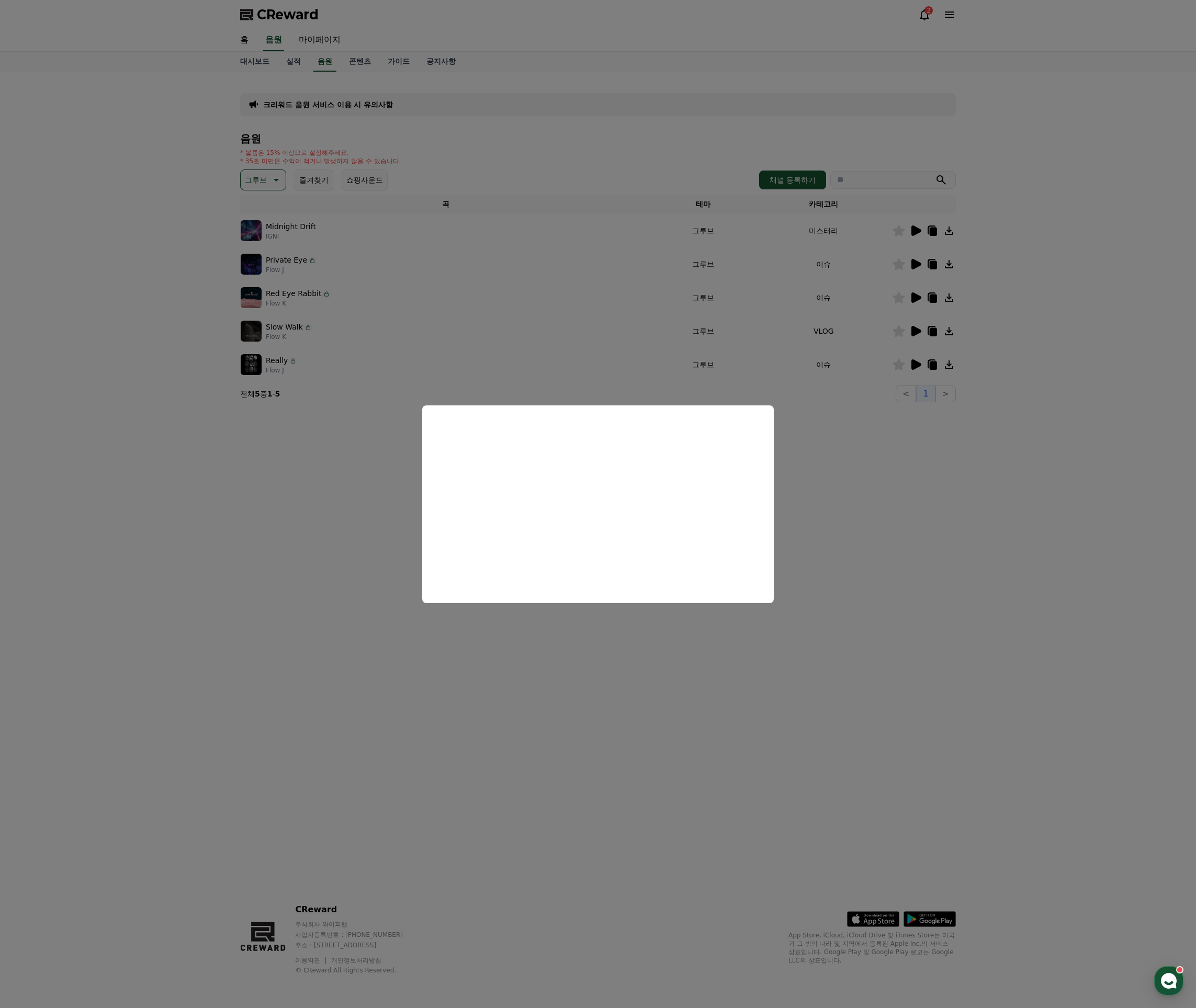
click at [951, 436] on button "close modal" at bounding box center [598, 504] width 1196 height 1008
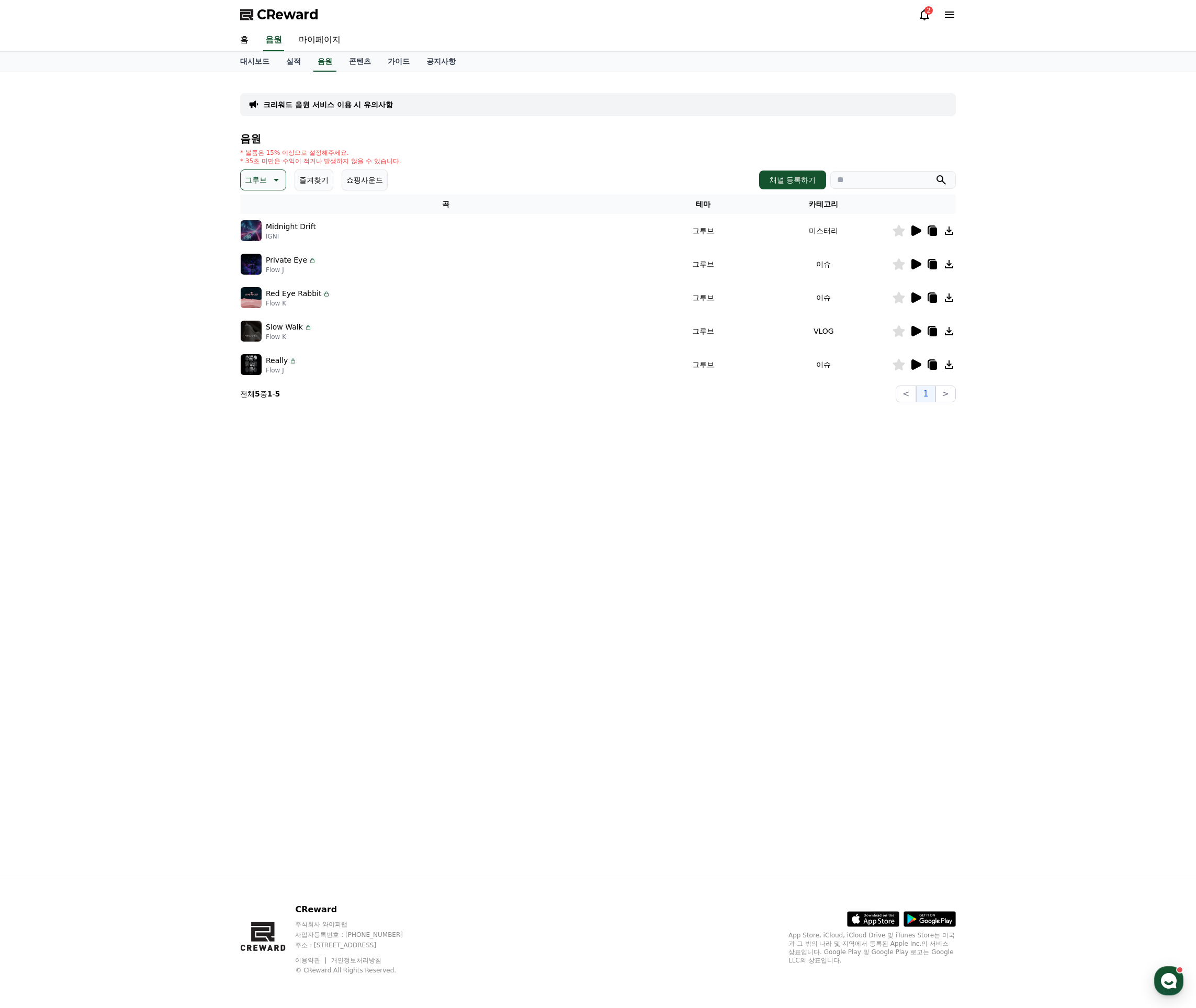
click at [918, 331] on icon at bounding box center [916, 331] width 10 height 11
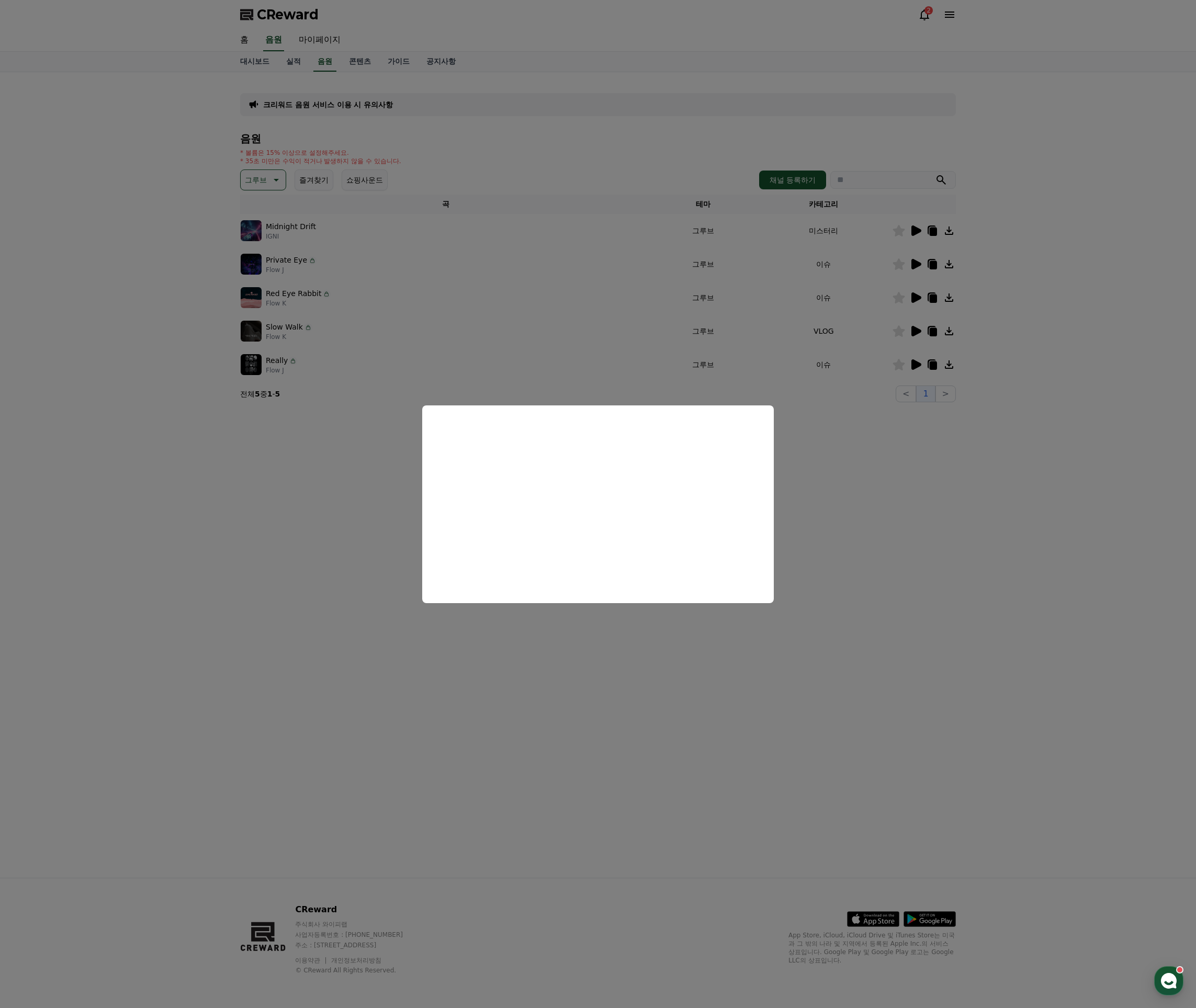
click at [593, 654] on button "close modal" at bounding box center [598, 504] width 1196 height 1008
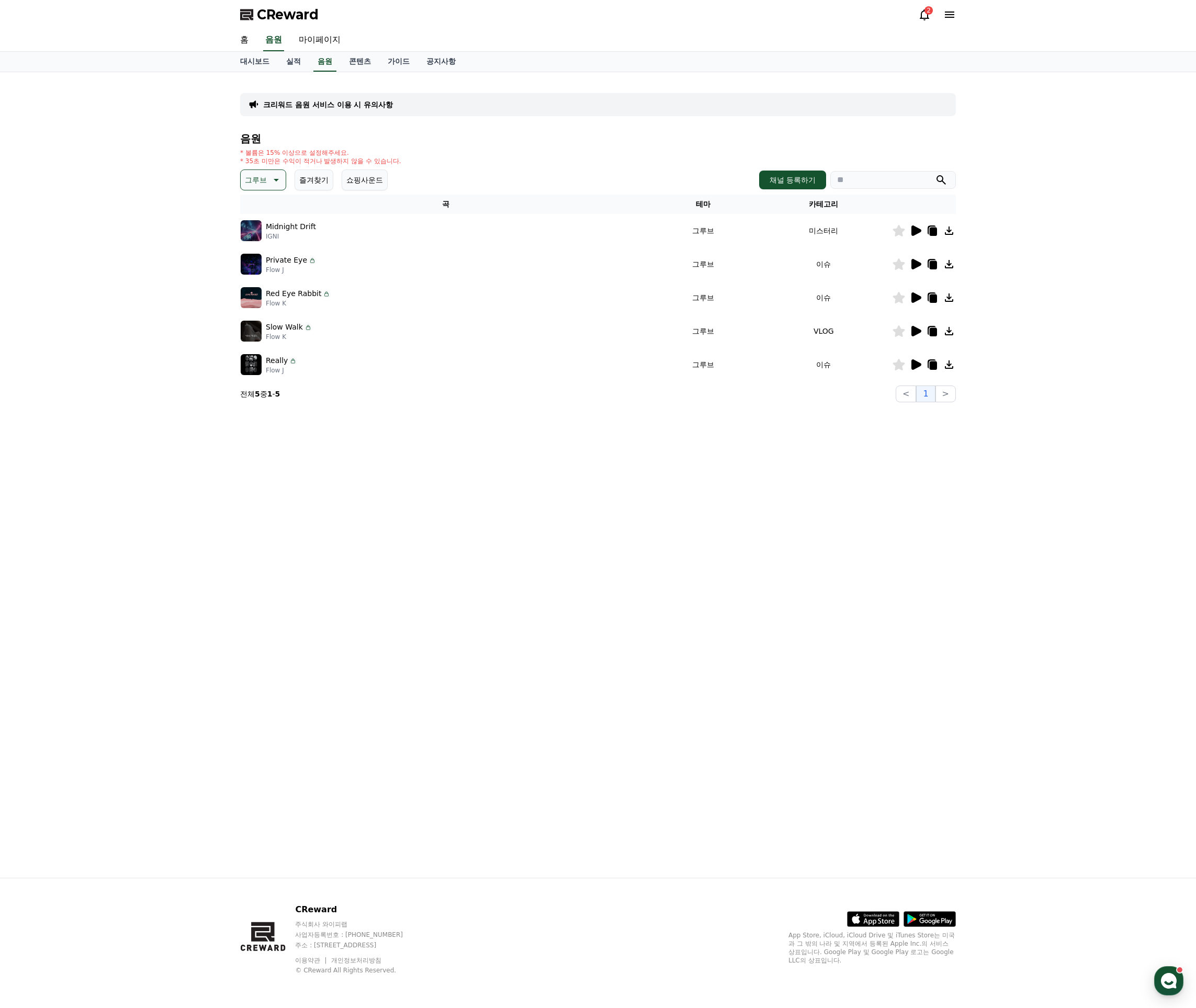
click at [917, 362] on icon at bounding box center [916, 364] width 10 height 11
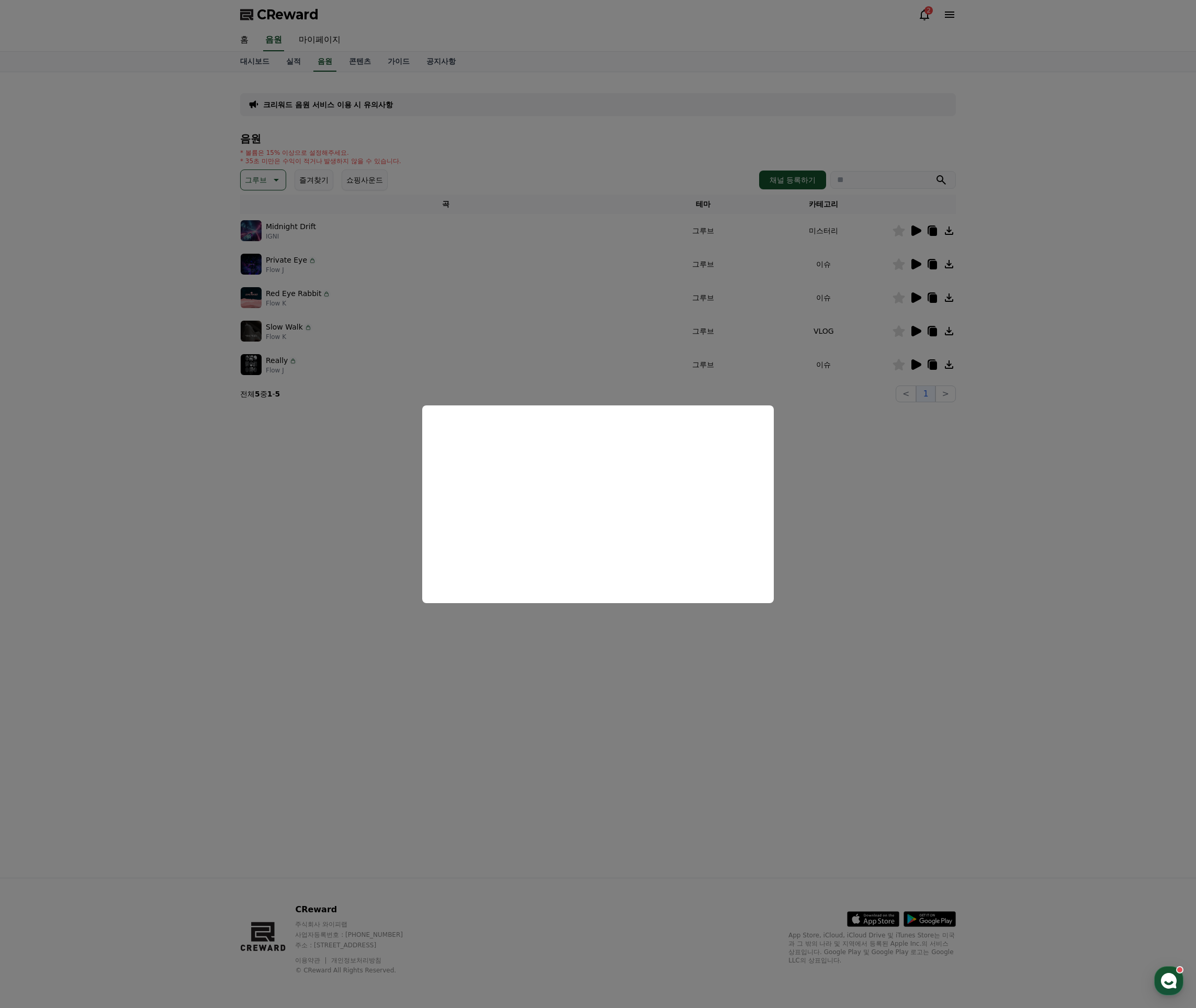
drag, startPoint x: 296, startPoint y: 550, endPoint x: 261, endPoint y: 545, distance: 35.4
click at [296, 551] on button "close modal" at bounding box center [598, 504] width 1196 height 1008
